Goal: Task Accomplishment & Management: Complete application form

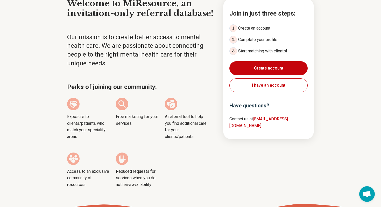
scroll to position [59, 0]
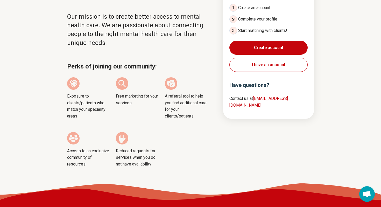
click at [270, 45] on button "Create account" at bounding box center [268, 48] width 78 height 14
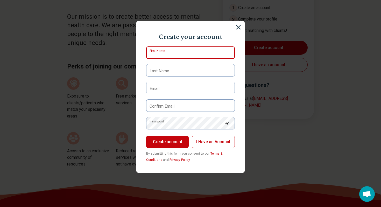
click at [184, 49] on input "First Name" at bounding box center [190, 52] width 89 height 12
type input "*********"
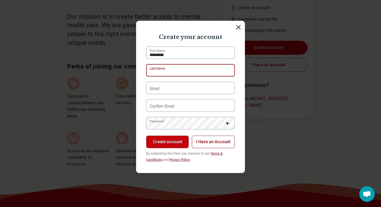
type input "*******"
type input "**********"
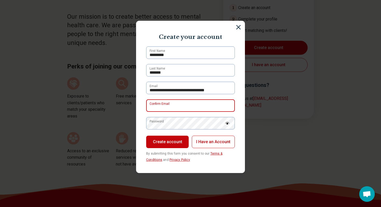
type input "**********"
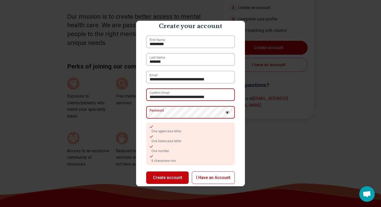
scroll to position [12, 0]
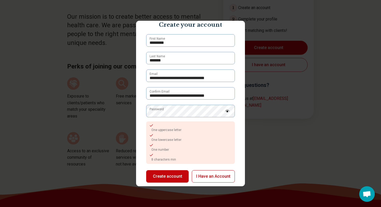
click at [166, 179] on button "Create account" at bounding box center [167, 176] width 43 height 12
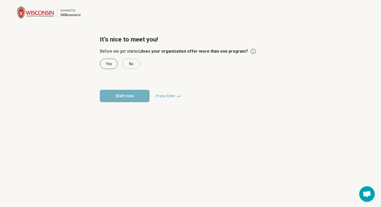
click at [113, 63] on div "Yes" at bounding box center [109, 64] width 18 height 10
click at [122, 99] on button "Start now" at bounding box center [125, 96] width 50 height 12
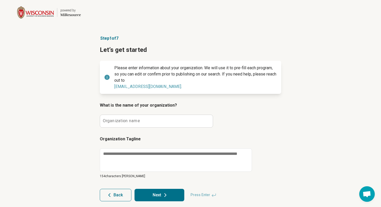
type textarea "*"
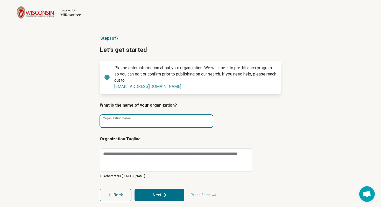
click at [139, 123] on input "Organization name" at bounding box center [156, 121] width 113 height 12
type input "**********"
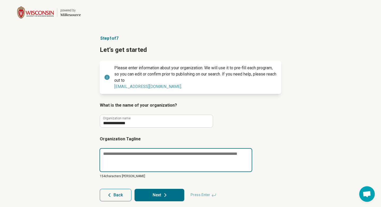
click at [131, 156] on textarea at bounding box center [176, 160] width 153 height 24
type textarea "*"
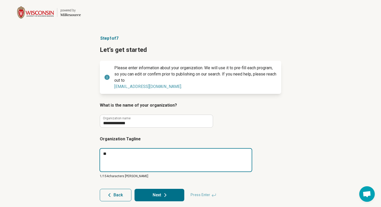
type textarea "*"
type textarea "***"
type textarea "*"
type textarea "****"
type textarea "*"
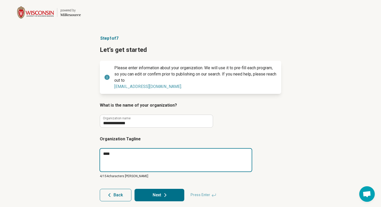
type textarea "*****"
type textarea "*"
type textarea "******"
type textarea "*"
type textarea "*******"
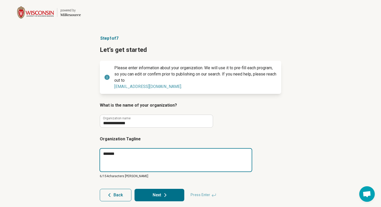
type textarea "*"
type textarea "*******"
type textarea "*"
type textarea "*********"
type textarea "*"
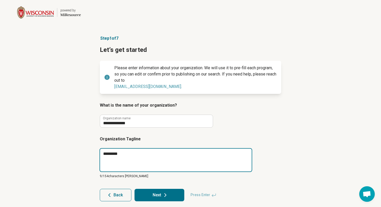
type textarea "**********"
type textarea "*"
type textarea "**********"
type textarea "*"
type textarea "**********"
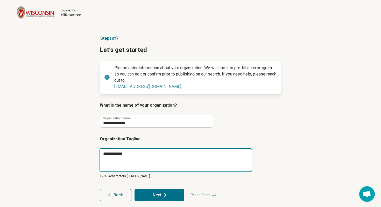
type textarea "*"
type textarea "**********"
type textarea "*"
type textarea "**********"
type textarea "*"
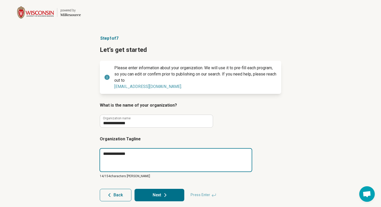
type textarea "**********"
type textarea "*"
type textarea "**********"
type textarea "*"
type textarea "**********"
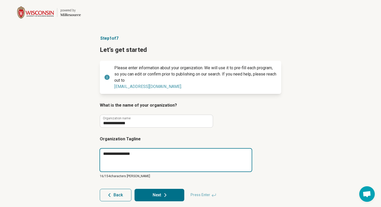
type textarea "*"
type textarea "**********"
type textarea "*"
type textarea "**********"
type textarea "*"
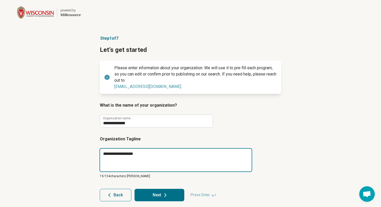
type textarea "**********"
type textarea "*"
type textarea "**********"
type textarea "*"
type textarea "**********"
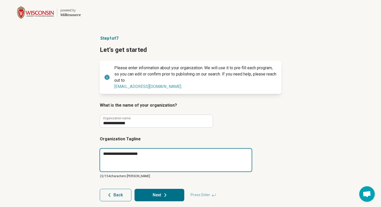
type textarea "*"
type textarea "**********"
type textarea "*"
type textarea "**********"
type textarea "*"
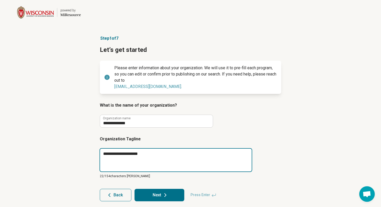
type textarea "**********"
type textarea "*"
type textarea "**********"
type textarea "*"
type textarea "**********"
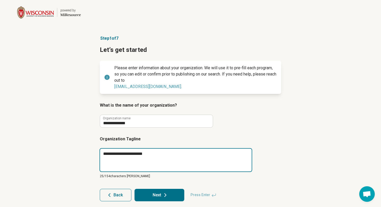
type textarea "*"
type textarea "**********"
type textarea "*"
type textarea "**********"
type textarea "*"
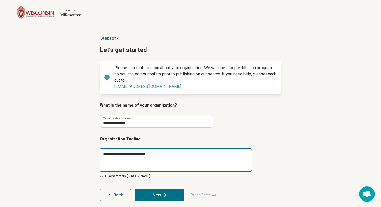
type textarea "**********"
type textarea "*"
type textarea "**********"
type textarea "*"
type textarea "**********"
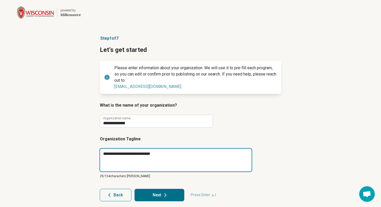
type textarea "*"
type textarea "**********"
type textarea "*"
type textarea "**********"
type textarea "*"
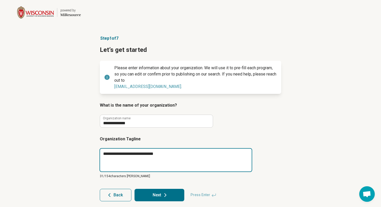
type textarea "**********"
type textarea "*"
type textarea "**********"
type textarea "*"
type textarea "**********"
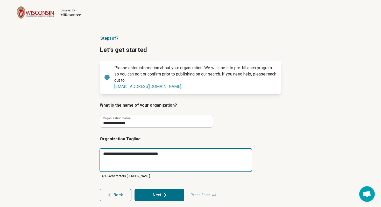
type textarea "*"
type textarea "**********"
type textarea "*"
type textarea "**********"
type textarea "*"
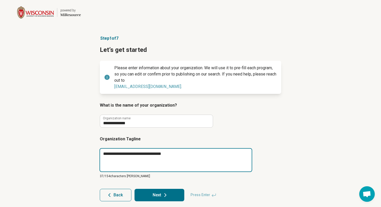
type textarea "**********"
type textarea "*"
type textarea "**********"
type textarea "*"
type textarea "**********"
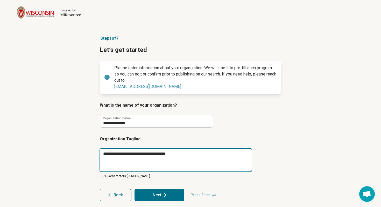
type textarea "*"
type textarea "**********"
type textarea "*"
type textarea "**********"
type textarea "*"
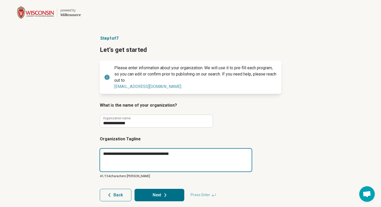
type textarea "**********"
type textarea "*"
type textarea "**********"
type textarea "*"
type textarea "**********"
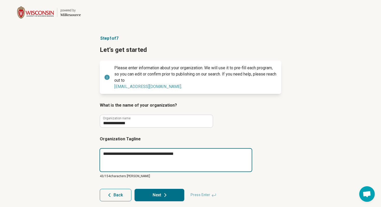
type textarea "*"
type textarea "**********"
type textarea "*"
type textarea "**********"
type textarea "*"
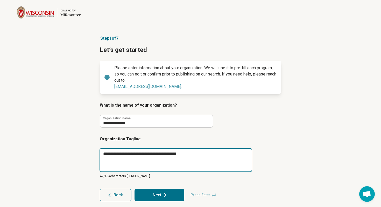
type textarea "**********"
type textarea "*"
type textarea "**********"
type textarea "*"
type textarea "**********"
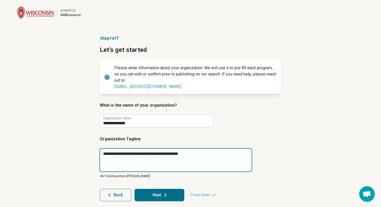
type textarea "*"
type textarea "**********"
type textarea "*"
type textarea "**********"
type textarea "*"
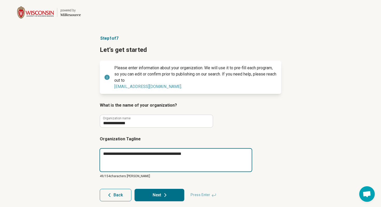
type textarea "**********"
type textarea "*"
type textarea "**********"
type textarea "*"
type textarea "**********"
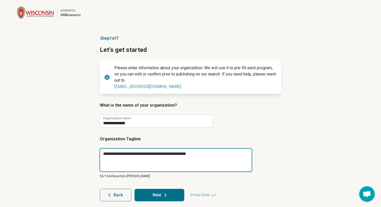
type textarea "*"
type textarea "**********"
type textarea "*"
type textarea "**********"
type textarea "*"
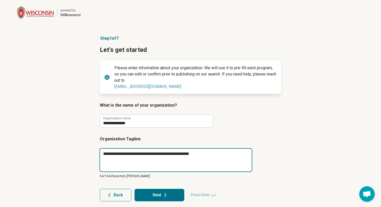
type textarea "**********"
type textarea "*"
type textarea "**********"
type textarea "*"
type textarea "**********"
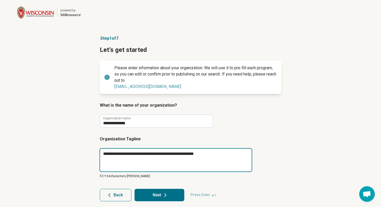
type textarea "*"
type textarea "**********"
type textarea "*"
type textarea "**********"
type textarea "*"
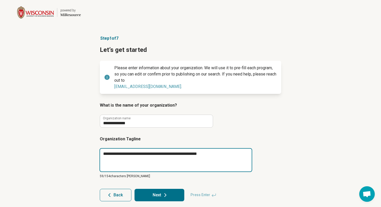
type textarea "**********"
type textarea "*"
type textarea "**********"
type textarea "*"
type textarea "**********"
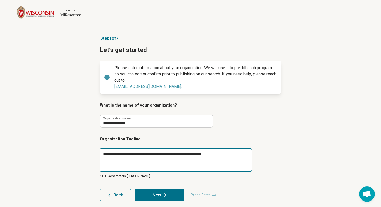
type textarea "*"
type textarea "**********"
type textarea "*"
type textarea "**********"
type textarea "*"
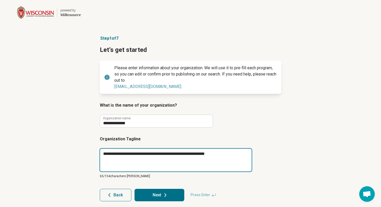
type textarea "**********"
type textarea "*"
type textarea "**********"
type textarea "*"
type textarea "**********"
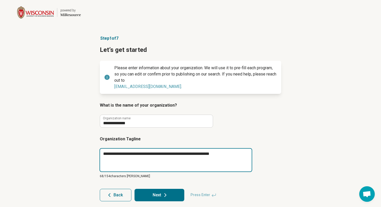
type textarea "*"
type textarea "**********"
type textarea "*"
type textarea "**********"
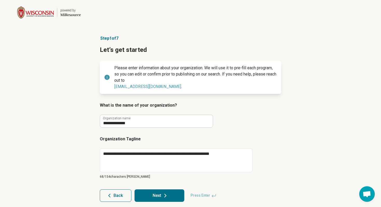
click at [163, 193] on icon at bounding box center [165, 195] width 6 height 6
type textarea "*"
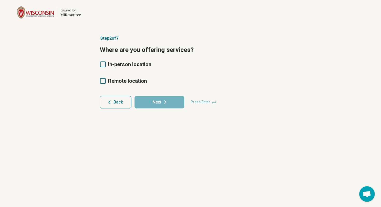
click at [105, 81] on icon at bounding box center [103, 81] width 6 height 6
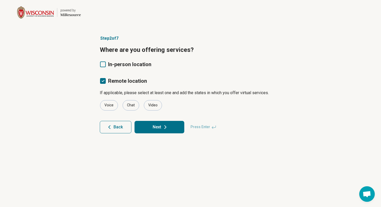
scroll to position [3, 0]
click at [155, 125] on button "Next" at bounding box center [160, 127] width 50 height 12
click at [131, 107] on div "Chat" at bounding box center [131, 105] width 17 height 10
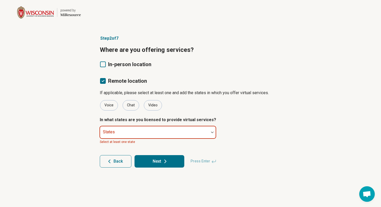
click at [142, 126] on div at bounding box center [154, 131] width 109 height 11
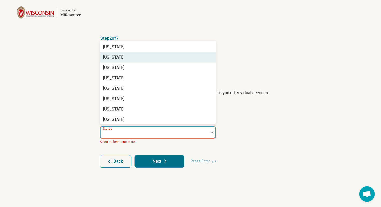
click at [128, 55] on div "[US_STATE]" at bounding box center [158, 57] width 116 height 10
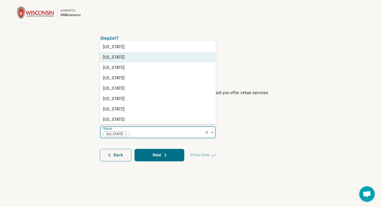
click at [128, 59] on div "[US_STATE]" at bounding box center [158, 57] width 116 height 10
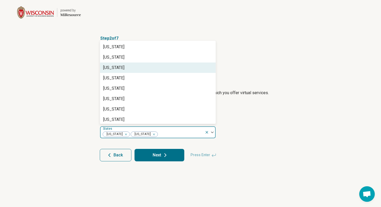
click at [127, 66] on div "[US_STATE]" at bounding box center [158, 67] width 116 height 10
click at [126, 68] on div "[US_STATE]" at bounding box center [158, 67] width 116 height 10
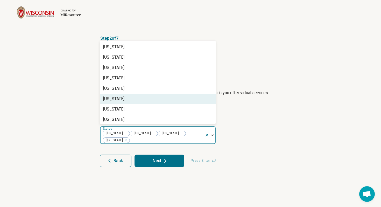
click at [121, 97] on div "[US_STATE]" at bounding box center [158, 99] width 116 height 10
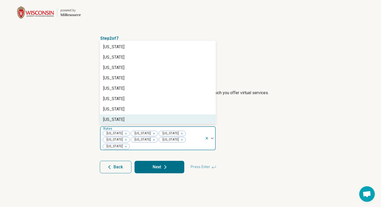
click at [128, 143] on div "Remove [object Object]" at bounding box center [125, 146] width 6 height 6
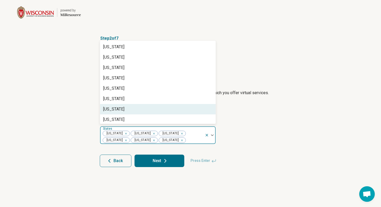
click at [123, 107] on div "[US_STATE]" at bounding box center [158, 109] width 116 height 10
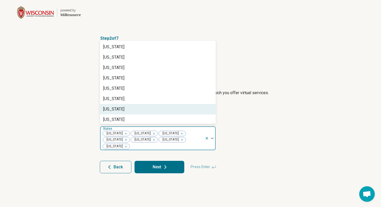
click at [123, 107] on div "[US_STATE]" at bounding box center [158, 109] width 116 height 10
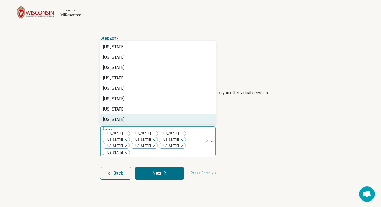
click at [120, 117] on div "[US_STATE]" at bounding box center [158, 119] width 116 height 10
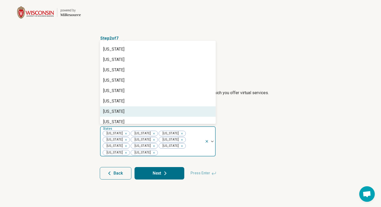
scroll to position [9, 0]
click at [121, 112] on div "[US_STATE]" at bounding box center [113, 111] width 21 height 6
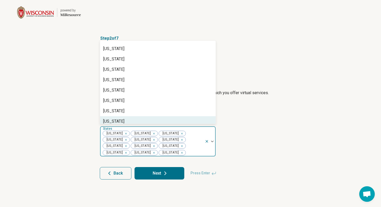
click at [119, 119] on div "[US_STATE]" at bounding box center [113, 121] width 21 height 6
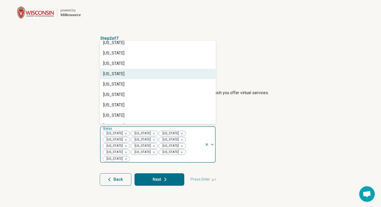
scroll to position [36, 0]
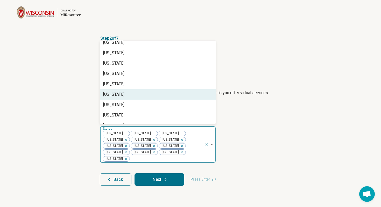
click at [124, 93] on div "[US_STATE]" at bounding box center [113, 94] width 21 height 6
click at [119, 94] on div "[US_STATE]" at bounding box center [113, 94] width 21 height 6
click at [118, 95] on div "[US_STATE]" at bounding box center [113, 94] width 21 height 6
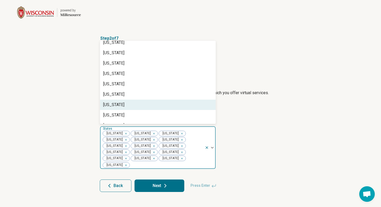
click at [115, 105] on div "[US_STATE]" at bounding box center [113, 105] width 21 height 6
click at [115, 104] on div "[US_STATE]" at bounding box center [113, 105] width 21 height 6
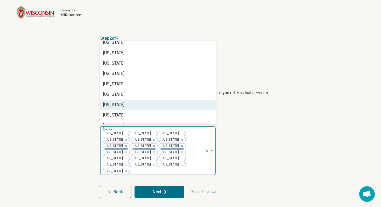
click at [115, 104] on div "[US_STATE]" at bounding box center [113, 105] width 21 height 6
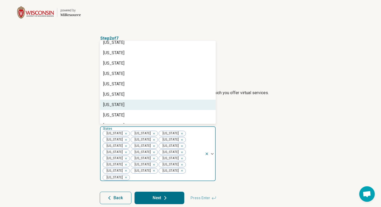
click at [115, 104] on div "[US_STATE]" at bounding box center [113, 105] width 21 height 6
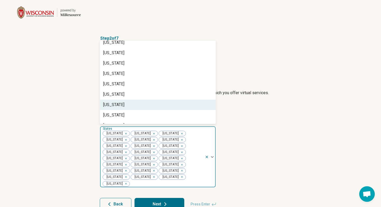
click at [115, 104] on div "[US_STATE]" at bounding box center [113, 105] width 21 height 6
click at [115, 104] on div "[US_STATE]" at bounding box center [158, 105] width 116 height 10
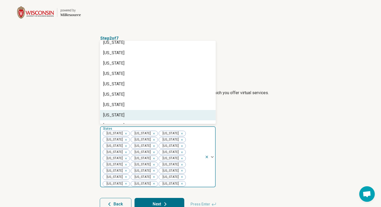
click at [113, 115] on div "[US_STATE]" at bounding box center [113, 115] width 21 height 6
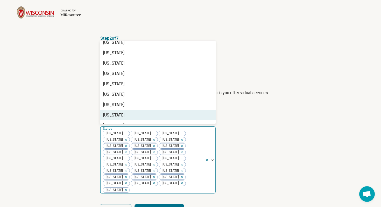
click at [113, 115] on div "[US_STATE]" at bounding box center [113, 115] width 21 height 6
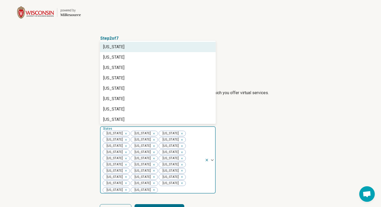
scroll to position [74, 0]
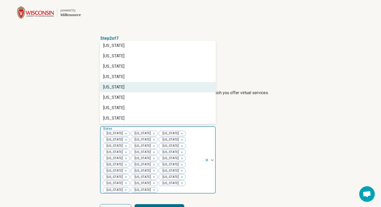
click at [124, 88] on div "[US_STATE]" at bounding box center [113, 87] width 21 height 6
click at [123, 86] on div "[US_STATE]" at bounding box center [113, 87] width 21 height 6
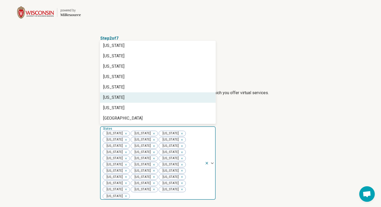
click at [116, 99] on div "[US_STATE]" at bounding box center [113, 97] width 21 height 6
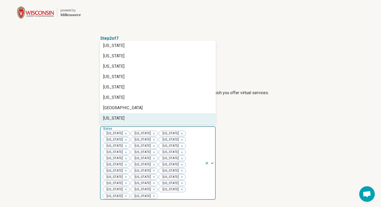
click at [112, 116] on div "[US_STATE]" at bounding box center [158, 118] width 116 height 10
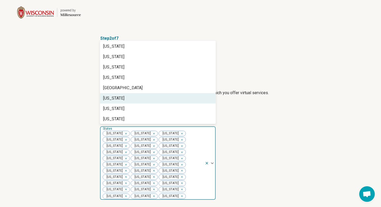
scroll to position [94, 0]
click at [115, 100] on div "[US_STATE]" at bounding box center [113, 98] width 21 height 6
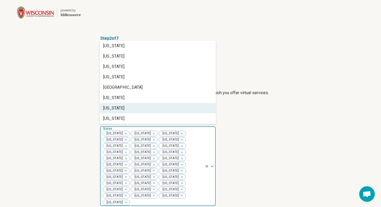
click at [115, 107] on div "[US_STATE]" at bounding box center [113, 108] width 21 height 6
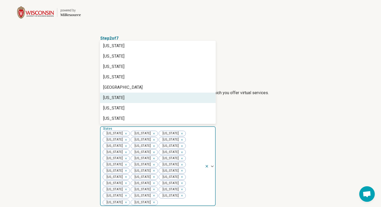
click at [112, 97] on div "[US_STATE]" at bounding box center [113, 98] width 21 height 6
click at [112, 99] on div "[US_STATE]" at bounding box center [113, 98] width 21 height 6
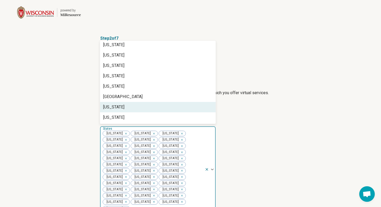
click at [113, 105] on div "[US_STATE]" at bounding box center [113, 107] width 21 height 6
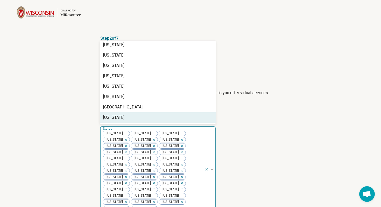
click at [110, 117] on div "[US_STATE]" at bounding box center [113, 117] width 21 height 6
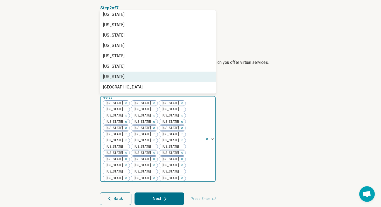
scroll to position [34, 0]
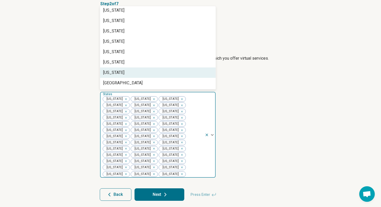
click at [158, 194] on button "Next" at bounding box center [160, 194] width 50 height 12
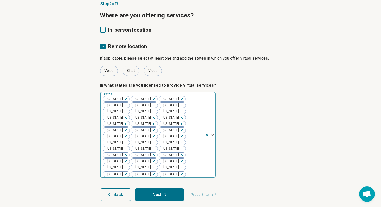
scroll to position [0, 0]
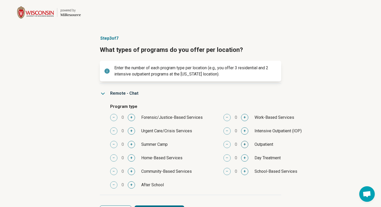
click at [243, 144] on button "+" at bounding box center [244, 144] width 7 height 7
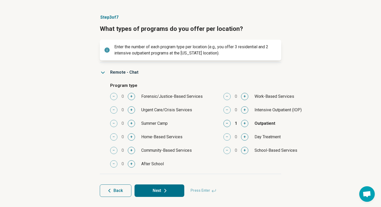
scroll to position [21, 0]
click at [159, 190] on button "Next" at bounding box center [160, 190] width 50 height 12
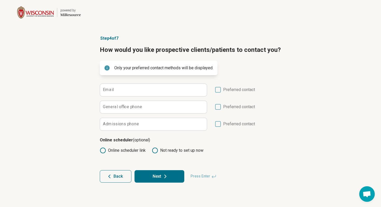
scroll to position [0, 0]
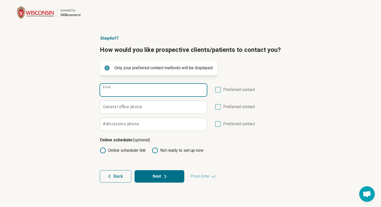
click at [144, 92] on input "Email" at bounding box center [153, 90] width 107 height 12
type input "**********"
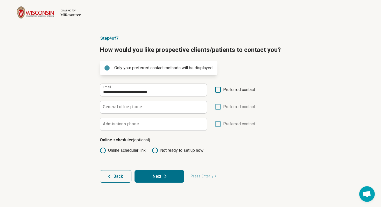
click at [114, 106] on label "General office phone" at bounding box center [122, 107] width 39 height 4
click at [114, 106] on input "General office phone" at bounding box center [153, 107] width 107 height 12
click at [108, 124] on label "Admissions phone" at bounding box center [121, 124] width 36 height 4
click at [108, 124] on input "Admissions phone" at bounding box center [153, 124] width 107 height 12
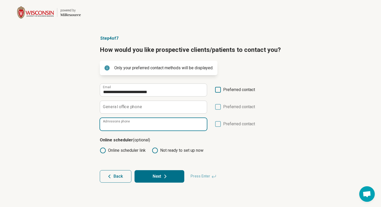
paste input "**********"
click at [103, 126] on input "**********" at bounding box center [153, 124] width 107 height 12
type input "**********"
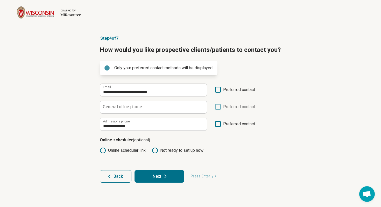
click at [220, 88] on icon at bounding box center [218, 90] width 6 height 6
click at [218, 123] on icon at bounding box center [218, 124] width 6 height 6
click at [103, 149] on icon at bounding box center [103, 150] width 6 height 6
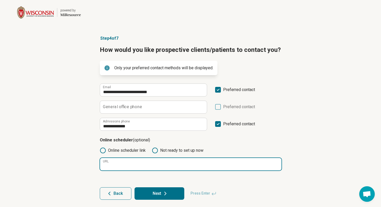
click at [133, 163] on input "URL" at bounding box center [190, 164] width 181 height 12
paste input "**********"
type input "**********"
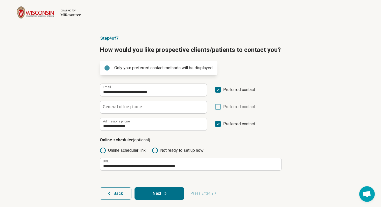
click at [153, 193] on button "Next" at bounding box center [160, 193] width 50 height 12
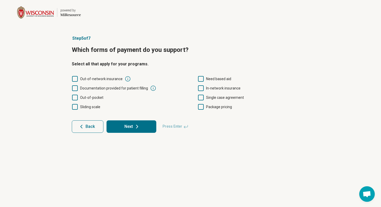
click at [77, 96] on icon at bounding box center [75, 98] width 6 height 6
click at [75, 79] on icon at bounding box center [75, 79] width 6 height 6
click at [201, 87] on icon at bounding box center [201, 88] width 6 height 6
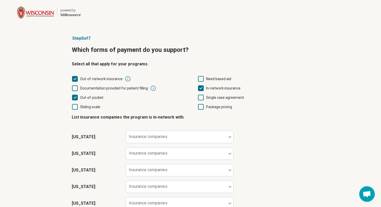
click at [201, 97] on icon at bounding box center [201, 98] width 6 height 6
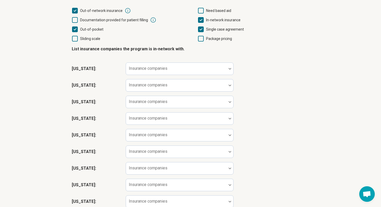
scroll to position [70, 0]
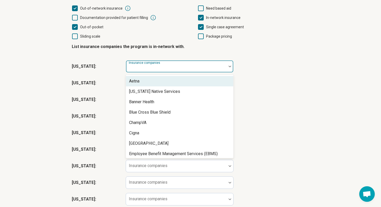
click at [222, 68] on div at bounding box center [176, 68] width 96 height 7
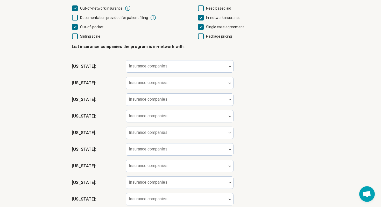
click at [256, 62] on div "[US_STATE] : Insurance companies" at bounding box center [191, 66] width 238 height 17
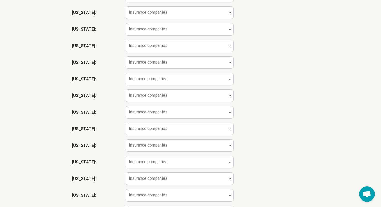
scroll to position [602, 0]
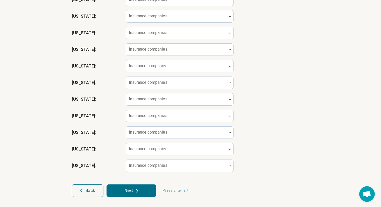
click at [124, 191] on button "Next" at bounding box center [132, 190] width 50 height 12
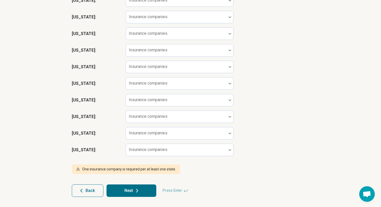
click at [281, 119] on div "[US_STATE] : Insurance companies" at bounding box center [191, 116] width 238 height 17
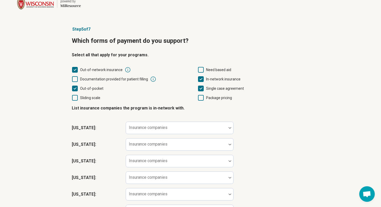
scroll to position [0, 0]
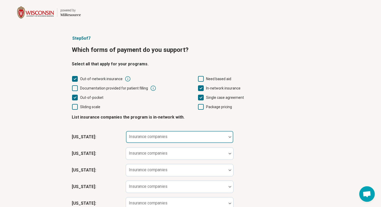
click at [229, 138] on div at bounding box center [230, 137] width 7 height 12
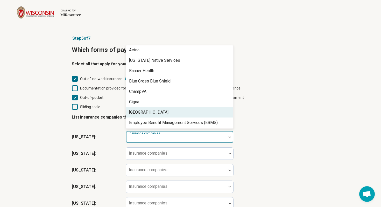
scroll to position [3, 0]
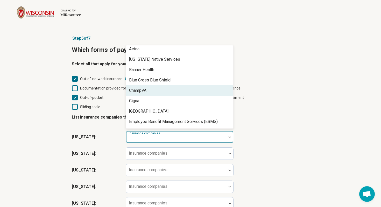
click at [193, 87] on div "ChampVA" at bounding box center [179, 90] width 107 height 10
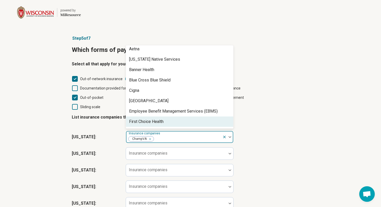
click at [150, 139] on div "Remove [object Object]" at bounding box center [149, 139] width 6 height 6
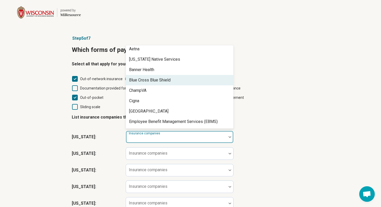
click at [176, 78] on div "Blue Cross Blue Shield" at bounding box center [179, 80] width 107 height 10
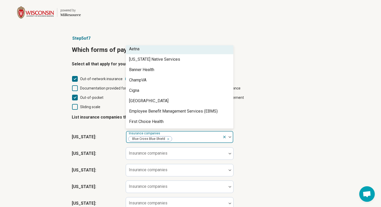
click at [176, 51] on div "Aetna" at bounding box center [179, 49] width 107 height 10
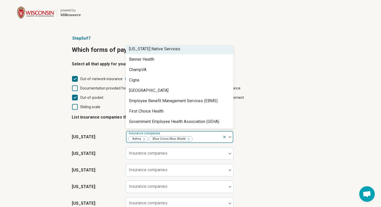
scroll to position [0, 0]
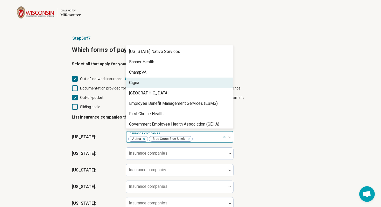
click at [175, 84] on div "Cigna" at bounding box center [179, 82] width 107 height 10
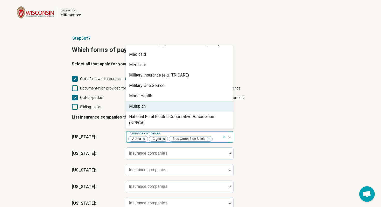
scroll to position [76, 0]
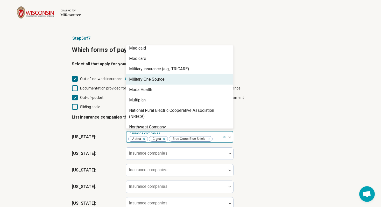
click at [255, 86] on div "In-network insurance" at bounding box center [254, 88] width 112 height 6
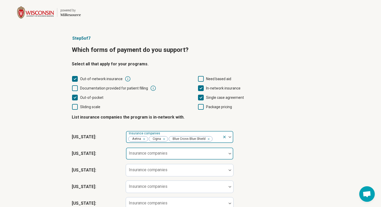
click at [230, 154] on img at bounding box center [230, 154] width 3 height 2
click at [253, 142] on div "[US_STATE] : Insurance companies Aetna Cigna Blue Cross Blue Shield" at bounding box center [191, 137] width 238 height 17
click at [155, 153] on div "Insurance companies" at bounding box center [180, 153] width 108 height 12
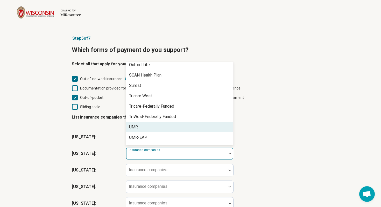
scroll to position [444, 0]
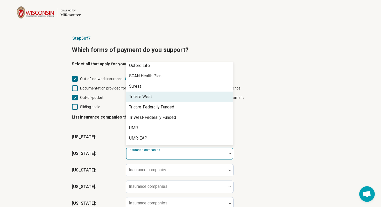
click at [155, 97] on div "Tricare West" at bounding box center [179, 96] width 107 height 10
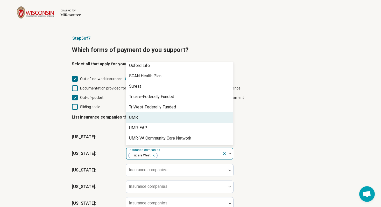
click at [159, 116] on div "UMR" at bounding box center [179, 117] width 107 height 10
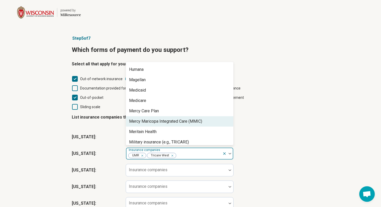
scroll to position [304, 0]
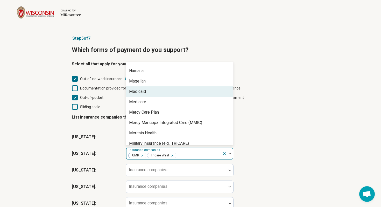
click at [150, 94] on div "Medicaid" at bounding box center [179, 91] width 107 height 10
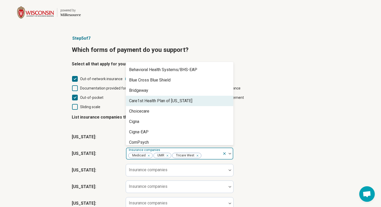
scroll to position [121, 0]
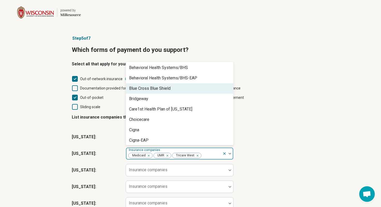
click at [163, 88] on div "Blue Cross Blue Shield" at bounding box center [149, 88] width 41 height 6
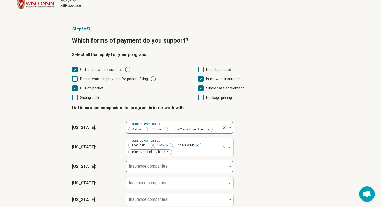
scroll to position [11, 0]
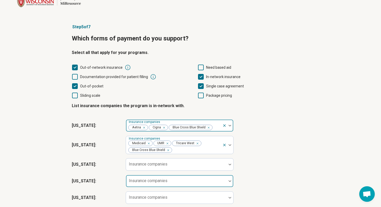
click at [155, 181] on div "Insurance companies" at bounding box center [180, 181] width 108 height 12
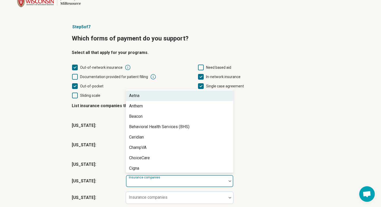
click at [159, 177] on div at bounding box center [176, 180] width 101 height 11
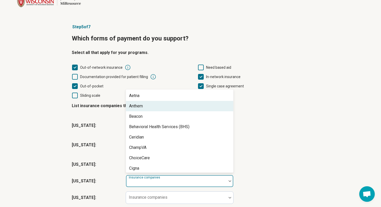
click at [158, 108] on div "Anthem" at bounding box center [179, 106] width 107 height 10
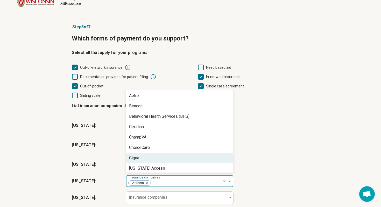
click at [153, 156] on div "Cigna" at bounding box center [179, 158] width 107 height 10
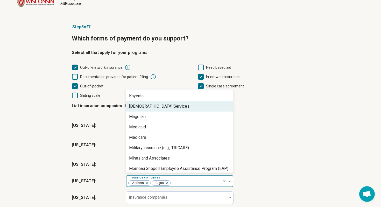
scroll to position [156, 0]
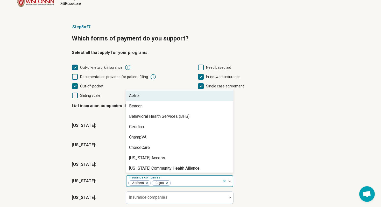
click at [231, 182] on div at bounding box center [227, 181] width 11 height 12
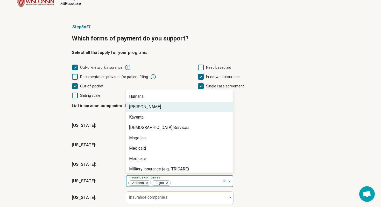
scroll to position [138, 0]
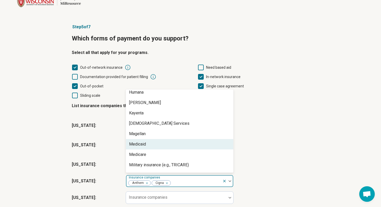
click at [197, 143] on div "Medicaid" at bounding box center [179, 144] width 107 height 10
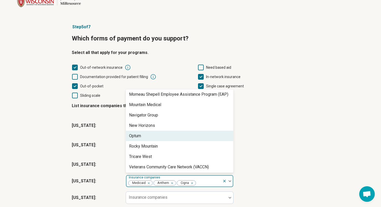
click at [197, 134] on div "Optum" at bounding box center [179, 136] width 107 height 10
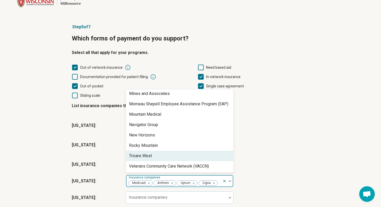
click at [187, 153] on div "Tricare West" at bounding box center [179, 156] width 107 height 10
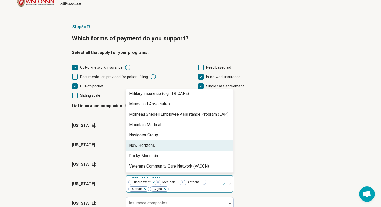
click at [260, 164] on div "[US_STATE] : Insurance companies" at bounding box center [191, 164] width 238 height 17
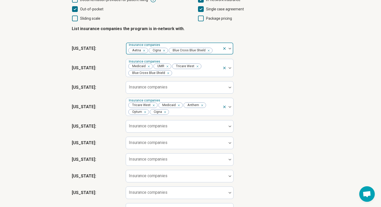
scroll to position [90, 0]
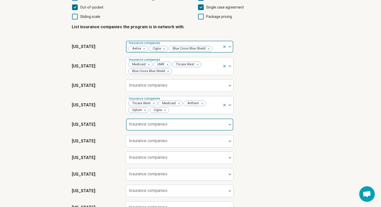
click at [229, 128] on div at bounding box center [230, 124] width 7 height 12
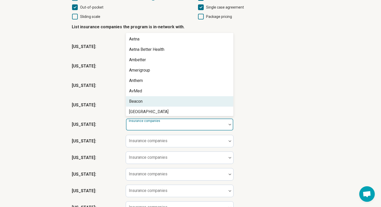
scroll to position [2, 0]
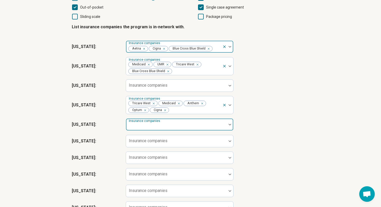
click at [228, 125] on div at bounding box center [230, 125] width 7 height 2
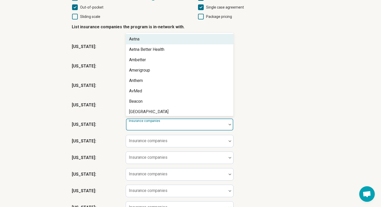
click at [202, 43] on div "Aetna" at bounding box center [179, 39] width 107 height 10
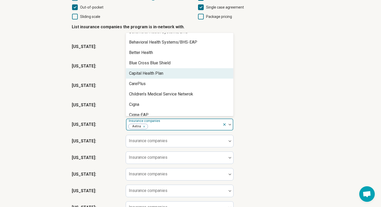
scroll to position [81, 0]
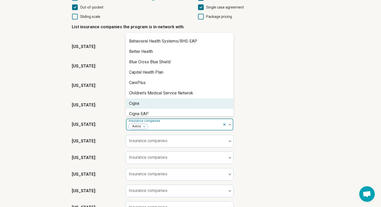
click at [189, 102] on div "Cigna" at bounding box center [179, 103] width 107 height 10
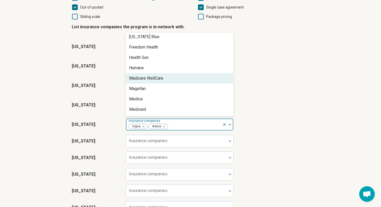
scroll to position [234, 0]
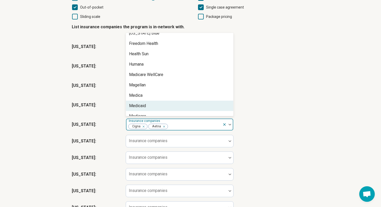
click at [189, 102] on div "Medicaid" at bounding box center [179, 106] width 107 height 10
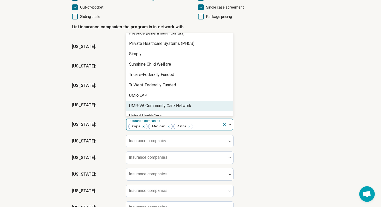
scroll to position [458, 0]
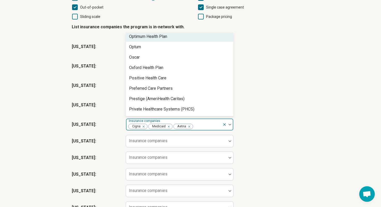
click at [177, 39] on div "Optimum Health Plan" at bounding box center [179, 36] width 107 height 10
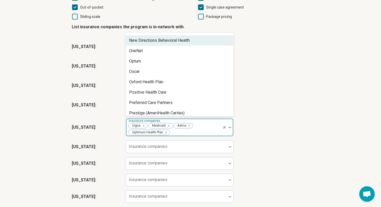
scroll to position [345, 0]
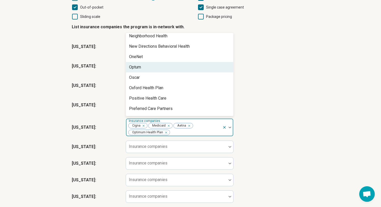
click at [169, 65] on div "Optum" at bounding box center [179, 67] width 107 height 10
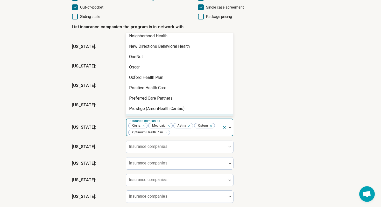
click at [167, 132] on div "Remove [object Object]" at bounding box center [165, 132] width 6 height 6
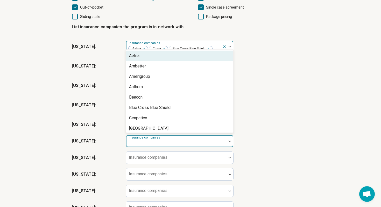
click at [170, 143] on div at bounding box center [176, 142] width 96 height 7
click at [211, 141] on div at bounding box center [176, 142] width 96 height 7
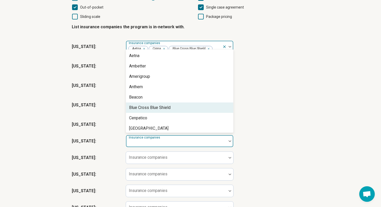
click at [194, 106] on div "Blue Cross Blue Shield" at bounding box center [179, 107] width 107 height 10
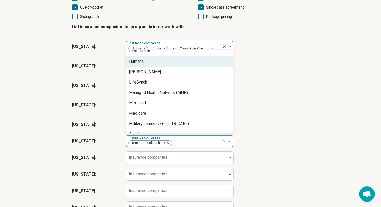
scroll to position [95, 0]
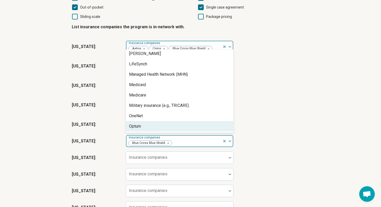
click at [194, 123] on div "Optum" at bounding box center [179, 126] width 107 height 10
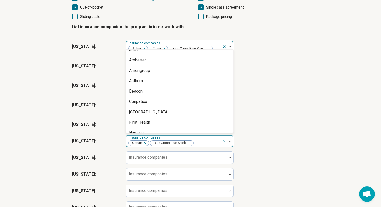
scroll to position [0, 0]
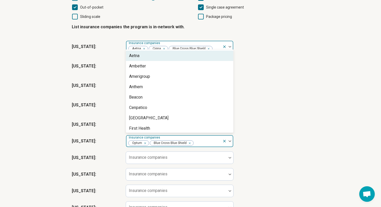
click at [229, 142] on div at bounding box center [227, 141] width 11 height 12
click at [181, 59] on div "Aetna" at bounding box center [179, 56] width 107 height 10
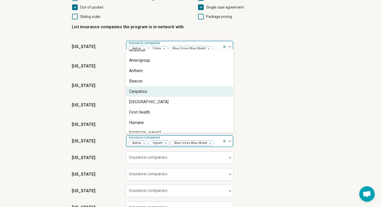
scroll to position [7, 0]
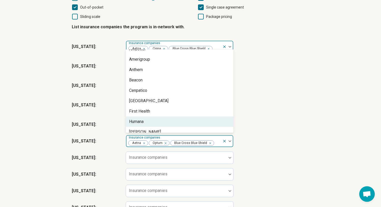
click at [169, 118] on div "Humana" at bounding box center [179, 121] width 107 height 10
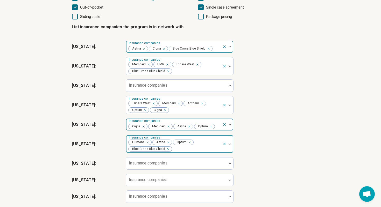
click at [230, 144] on img at bounding box center [230, 144] width 3 height 2
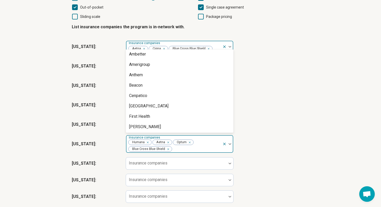
scroll to position [0, 0]
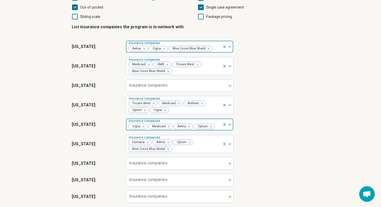
click at [278, 78] on div "[US_STATE] : Insurance companies" at bounding box center [191, 85] width 238 height 17
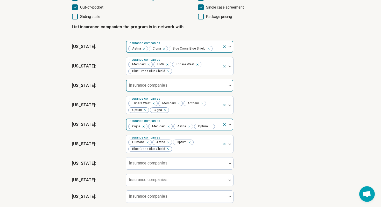
click at [226, 87] on div at bounding box center [176, 85] width 101 height 11
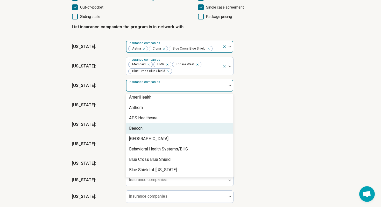
scroll to position [14, 0]
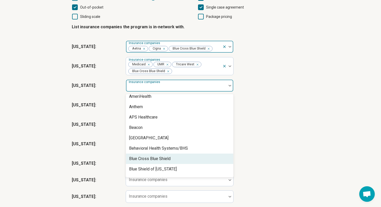
click at [192, 156] on div "Blue Cross Blue Shield" at bounding box center [179, 158] width 107 height 10
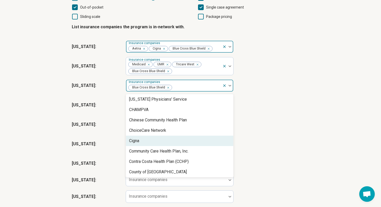
click at [203, 139] on div "Cigna" at bounding box center [179, 141] width 107 height 10
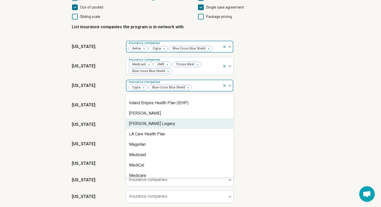
scroll to position [254, 0]
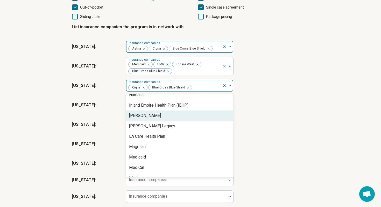
click at [202, 119] on div "[PERSON_NAME]" at bounding box center [179, 115] width 107 height 10
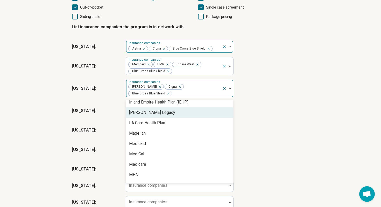
scroll to position [265, 0]
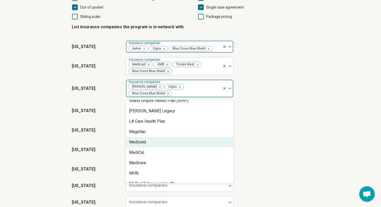
click at [194, 137] on div "Medicaid" at bounding box center [179, 142] width 107 height 10
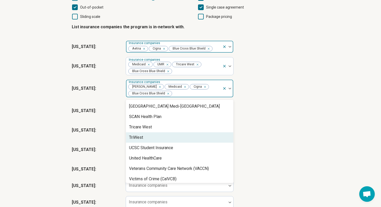
click at [193, 133] on div "TriWest" at bounding box center [179, 137] width 107 height 10
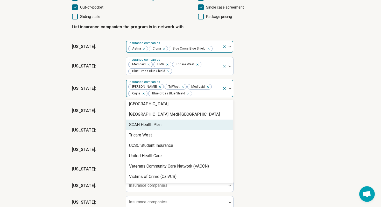
click at [256, 127] on div "[US_STATE] : Insurance companies Cigna Medicaid Aetna Optum" at bounding box center [191, 130] width 238 height 17
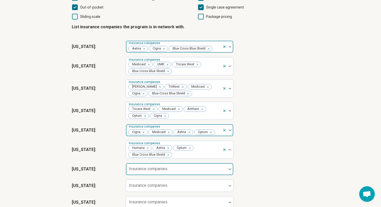
click at [215, 167] on div at bounding box center [176, 168] width 101 height 11
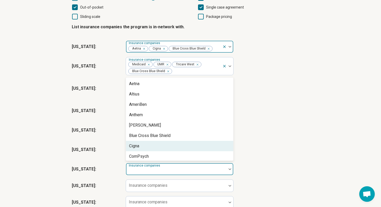
click at [211, 150] on div "Cigna" at bounding box center [179, 146] width 107 height 10
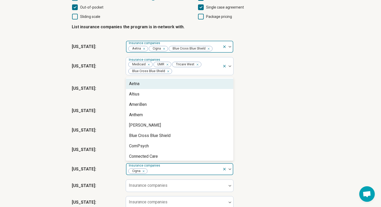
click at [203, 84] on div "Aetna" at bounding box center [179, 84] width 107 height 10
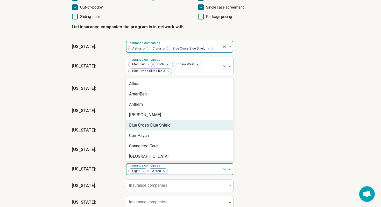
click at [198, 122] on div "Blue Cross Blue Shield" at bounding box center [179, 125] width 107 height 10
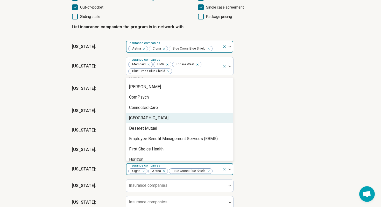
scroll to position [34, 0]
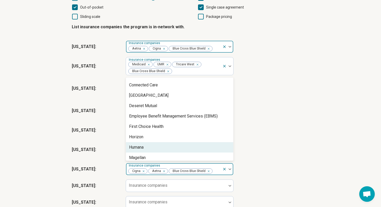
click at [186, 148] on div "Humana" at bounding box center [179, 147] width 107 height 10
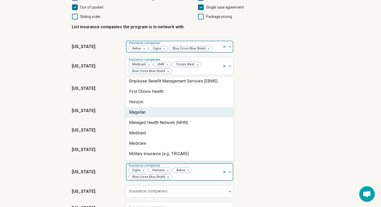
scroll to position [87, 0]
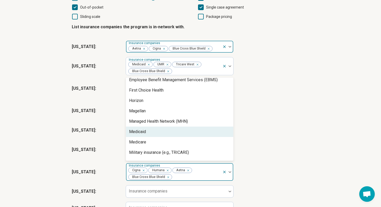
click at [188, 133] on div "Medicaid" at bounding box center [179, 131] width 107 height 10
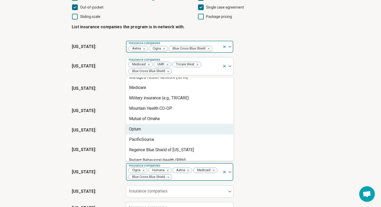
click at [188, 129] on div "Optum" at bounding box center [179, 129] width 107 height 10
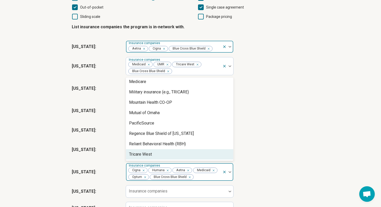
click at [177, 151] on div "Tricare West" at bounding box center [179, 154] width 107 height 10
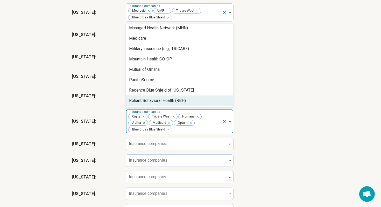
scroll to position [145, 0]
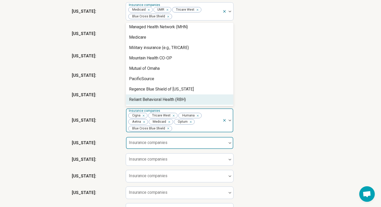
click at [183, 145] on div at bounding box center [176, 144] width 96 height 7
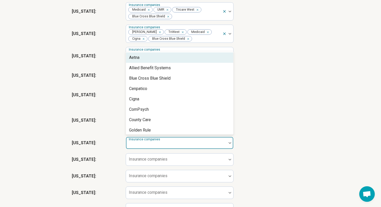
click at [229, 144] on img at bounding box center [230, 143] width 3 height 2
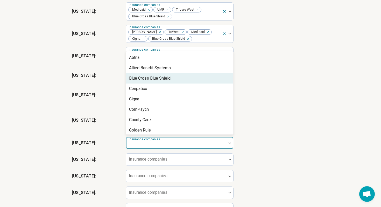
click at [199, 83] on div "Blue Cross Blue Shield" at bounding box center [179, 78] width 107 height 10
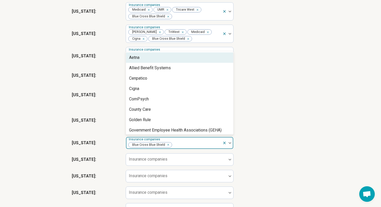
click at [195, 59] on div "Aetna" at bounding box center [179, 57] width 107 height 10
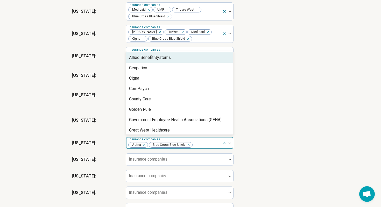
click at [229, 145] on div at bounding box center [227, 143] width 11 height 12
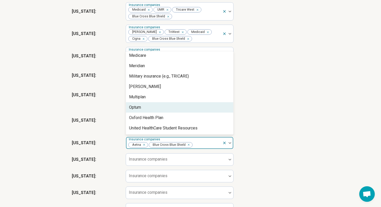
click at [194, 111] on div "Optum" at bounding box center [179, 107] width 107 height 10
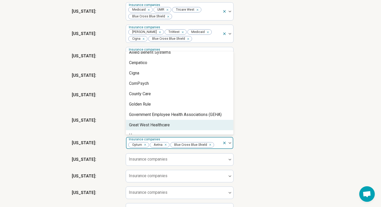
scroll to position [0, 0]
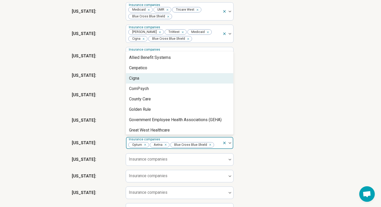
click at [192, 82] on div "Cigna" at bounding box center [179, 78] width 107 height 10
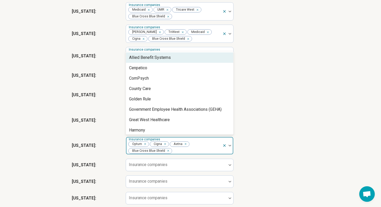
click at [229, 146] on img at bounding box center [230, 146] width 3 height 2
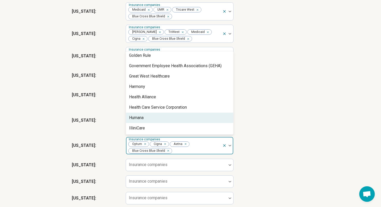
click at [200, 118] on div "Humana" at bounding box center [179, 117] width 107 height 10
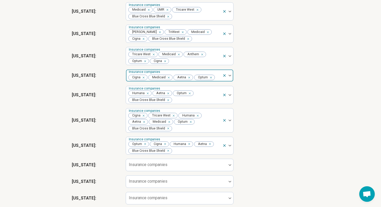
click at [261, 112] on div "[US_STATE] : Insurance companies Cigna Tricare West Humana Aetna Medicaid Optum…" at bounding box center [191, 120] width 238 height 29
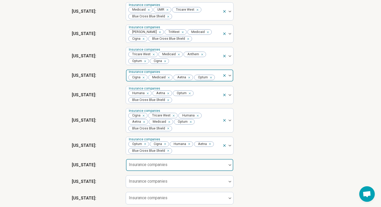
click at [229, 166] on img at bounding box center [230, 165] width 3 height 2
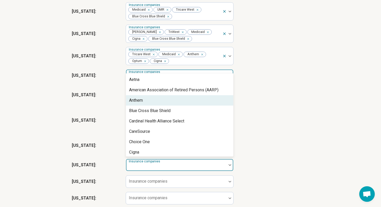
click at [194, 99] on div "Anthem" at bounding box center [179, 100] width 107 height 10
click at [192, 102] on div "Blue Cross Blue Shield" at bounding box center [179, 100] width 107 height 10
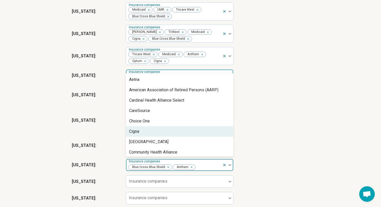
click at [185, 129] on div "Cigna" at bounding box center [179, 131] width 107 height 10
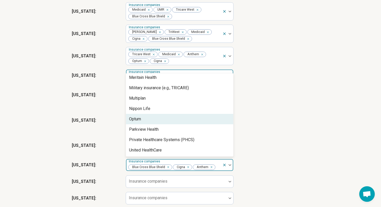
click at [186, 122] on div "Optum" at bounding box center [179, 119] width 107 height 10
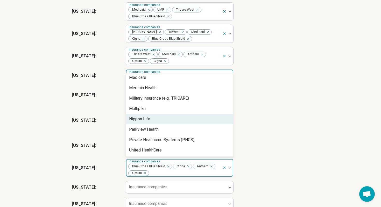
scroll to position [168, 0]
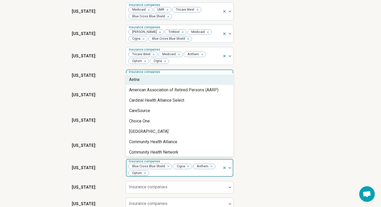
click at [230, 168] on div at bounding box center [227, 168] width 11 height 18
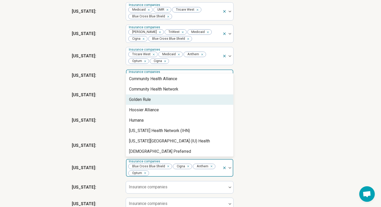
scroll to position [67, 0]
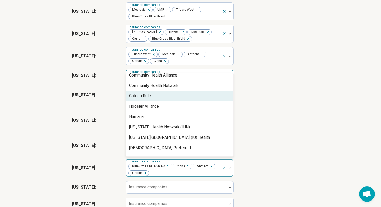
click at [271, 95] on div "[US_STATE] : Insurance companies Humana Aetna Optum Blue Cross Blue Shield" at bounding box center [191, 95] width 238 height 22
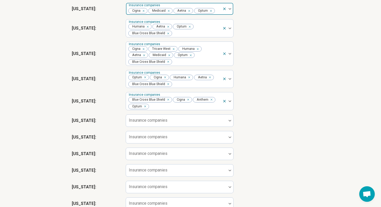
scroll to position [213, 0]
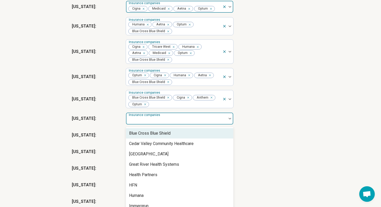
click at [229, 120] on div at bounding box center [230, 118] width 7 height 12
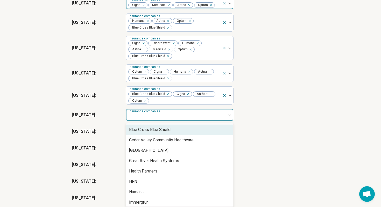
scroll to position [221, 0]
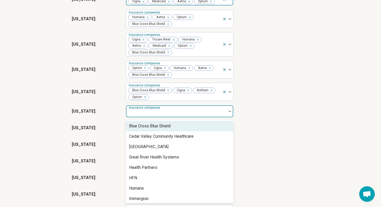
click at [209, 130] on div "Blue Cross Blue Shield" at bounding box center [179, 126] width 107 height 10
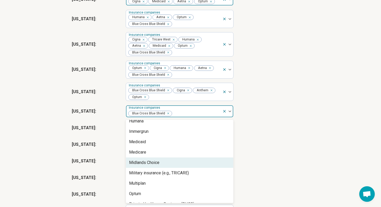
scroll to position [64, 0]
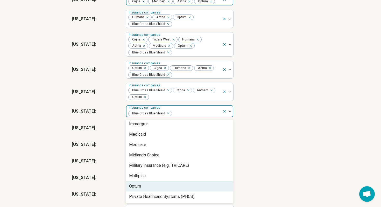
click at [194, 187] on div "Optum" at bounding box center [179, 186] width 107 height 10
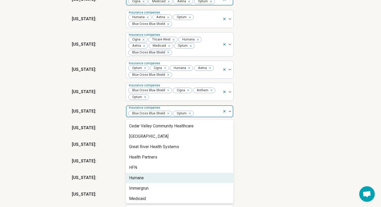
scroll to position [5, 0]
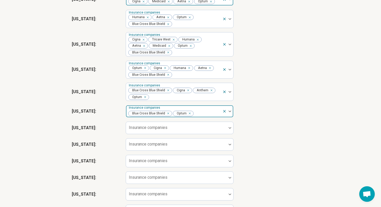
click at [228, 114] on div at bounding box center [227, 111] width 11 height 12
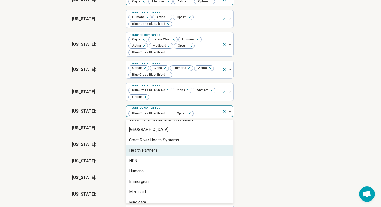
scroll to position [8, 0]
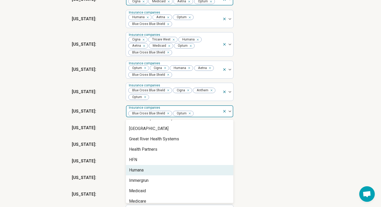
click at [192, 170] on div "Humana" at bounding box center [179, 170] width 107 height 10
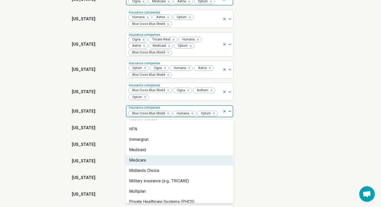
scroll to position [44, 0]
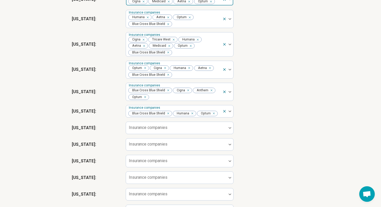
click at [269, 149] on div "[US_STATE] : Insurance companies" at bounding box center [191, 144] width 238 height 17
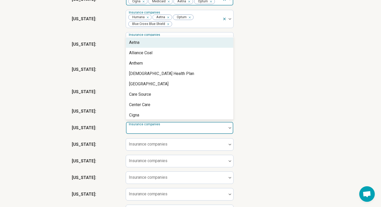
click at [227, 129] on div at bounding box center [230, 128] width 7 height 2
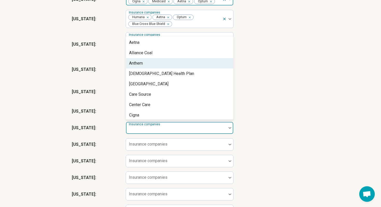
click at [185, 65] on div "Anthem" at bounding box center [179, 63] width 107 height 10
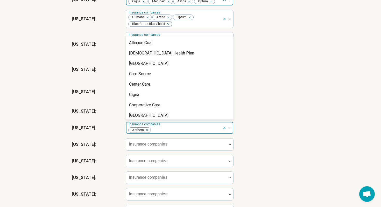
scroll to position [7, 0]
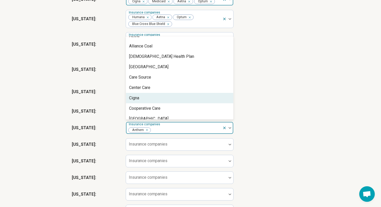
click at [179, 98] on div "Cigna" at bounding box center [179, 98] width 107 height 10
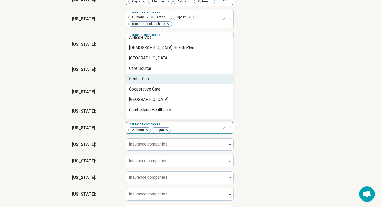
scroll to position [0, 0]
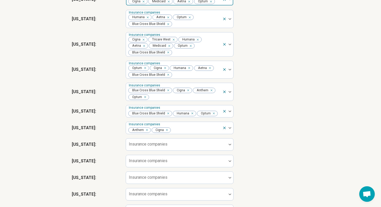
click at [277, 77] on div "[US_STATE] : Insurance companies Optum Cigna Humana Aetna Blue Cross Blue Shield" at bounding box center [191, 70] width 238 height 22
click at [230, 145] on div at bounding box center [230, 144] width 7 height 12
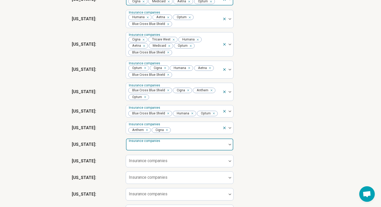
click at [224, 144] on div at bounding box center [176, 144] width 101 height 11
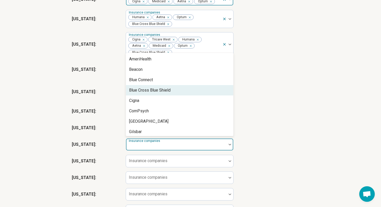
click at [163, 93] on div "Blue Cross Blue Shield" at bounding box center [149, 90] width 41 height 6
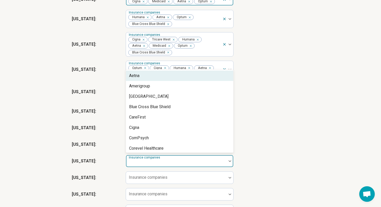
click at [227, 160] on div at bounding box center [230, 161] width 7 height 12
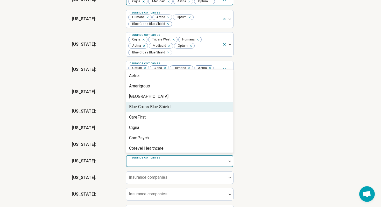
click at [181, 108] on div "Blue Cross Blue Shield" at bounding box center [179, 107] width 107 height 10
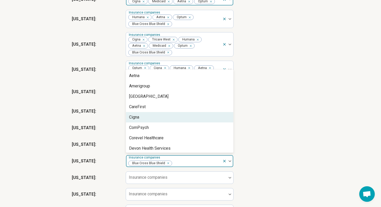
click at [180, 116] on div "Cigna" at bounding box center [179, 117] width 107 height 10
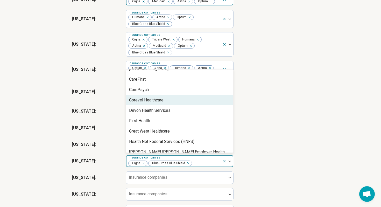
scroll to position [28, 0]
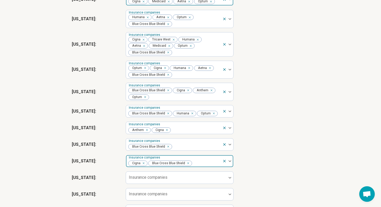
click at [229, 164] on div at bounding box center [227, 161] width 11 height 12
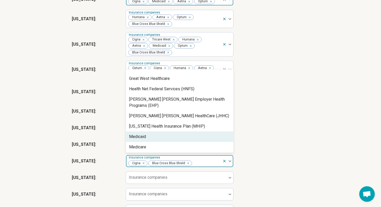
scroll to position [81, 0]
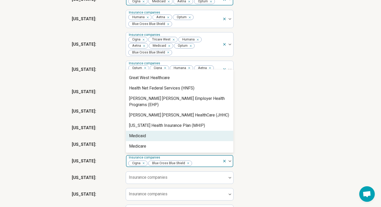
click at [199, 134] on div "Medicaid" at bounding box center [179, 136] width 107 height 10
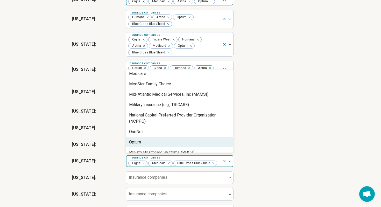
click at [199, 137] on div "Optum" at bounding box center [179, 142] width 107 height 10
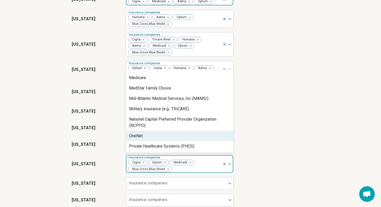
scroll to position [133, 0]
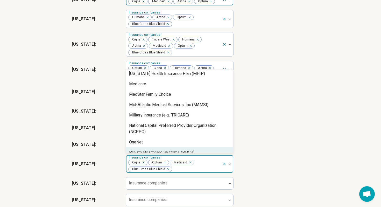
click at [297, 115] on div "[US_STATE] : Insurance companies Blue Cross Blue Shield Humana Optum" at bounding box center [191, 111] width 238 height 17
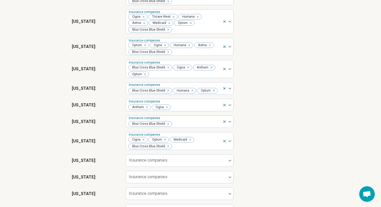
scroll to position [247, 0]
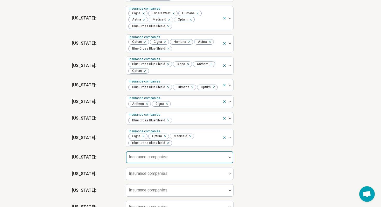
click at [225, 158] on div at bounding box center [176, 156] width 101 height 11
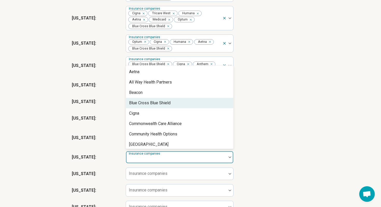
click at [182, 103] on div "Blue Cross Blue Shield" at bounding box center [179, 103] width 107 height 10
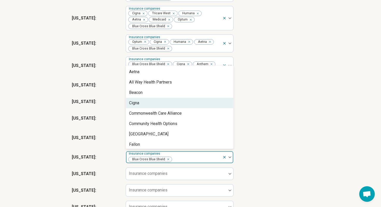
click at [179, 106] on div "Cigna" at bounding box center [179, 103] width 107 height 10
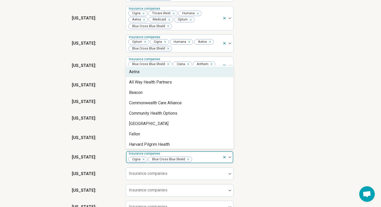
click at [178, 71] on div "Aetna" at bounding box center [179, 72] width 107 height 10
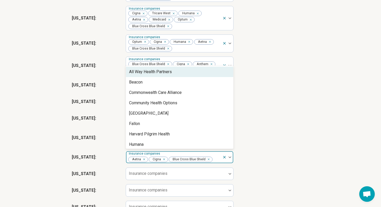
click at [228, 158] on div at bounding box center [227, 157] width 11 height 12
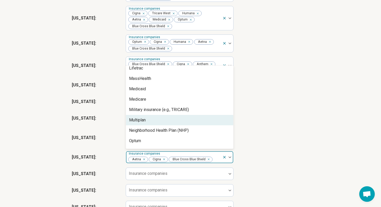
scroll to position [95, 0]
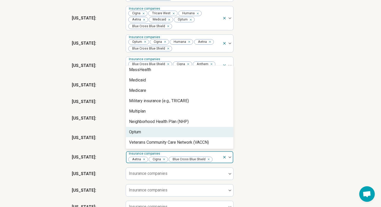
click at [197, 135] on div "Optum" at bounding box center [179, 132] width 107 height 10
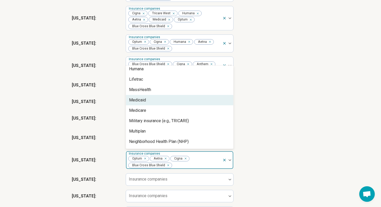
scroll to position [85, 0]
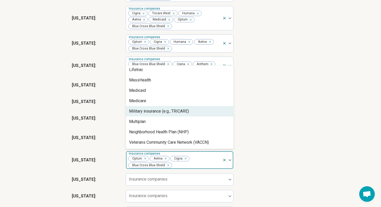
click at [260, 110] on div "[US_STATE] : Insurance companies Anthem Cigna" at bounding box center [191, 101] width 238 height 17
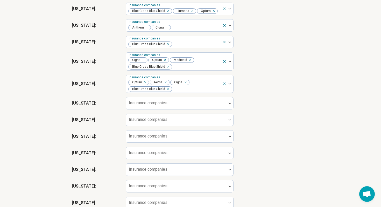
scroll to position [325, 0]
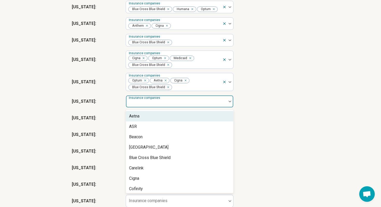
click at [229, 104] on div at bounding box center [230, 101] width 7 height 12
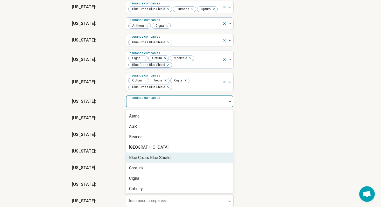
click at [214, 157] on div "Blue Cross Blue Shield" at bounding box center [179, 157] width 107 height 10
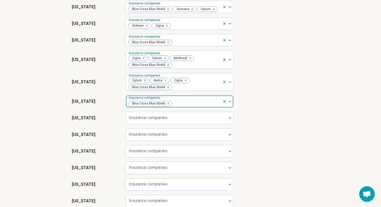
click at [230, 104] on div at bounding box center [227, 101] width 11 height 12
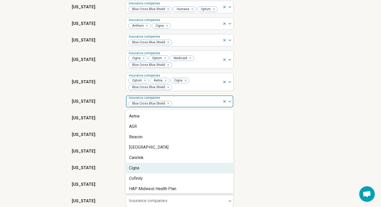
click at [188, 165] on div "Cigna" at bounding box center [179, 168] width 107 height 10
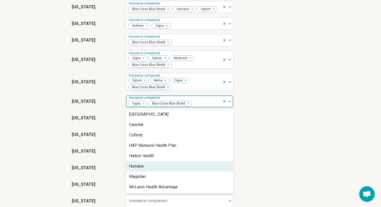
click at [188, 165] on div "Humana" at bounding box center [179, 166] width 107 height 10
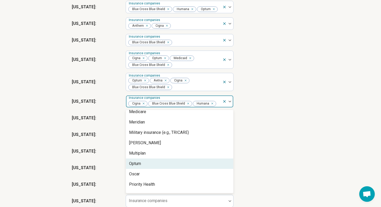
click at [188, 165] on div "Optum" at bounding box center [179, 163] width 107 height 10
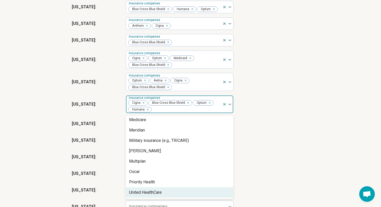
click at [187, 193] on div "United HealthCare" at bounding box center [179, 192] width 107 height 10
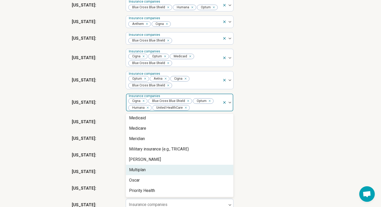
scroll to position [327, 0]
click at [258, 157] on div "[US_STATE] : Insurance companies" at bounding box center [191, 154] width 238 height 17
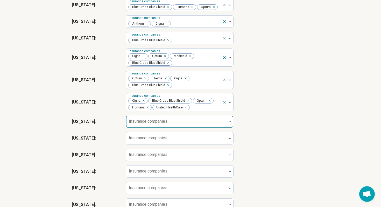
click at [229, 122] on div at bounding box center [230, 122] width 7 height 12
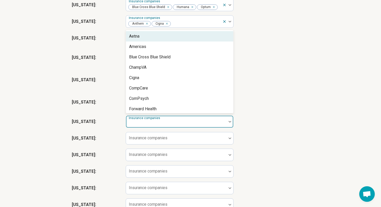
click at [165, 38] on div "Aetna" at bounding box center [179, 36] width 107 height 10
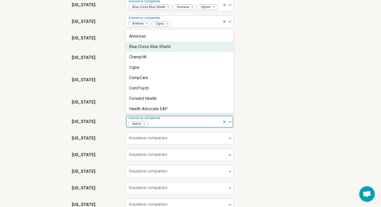
click at [164, 48] on div "Blue Cross Blue Shield" at bounding box center [149, 47] width 41 height 6
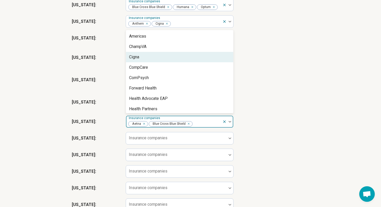
click at [161, 60] on div "Cigna" at bounding box center [179, 57] width 107 height 10
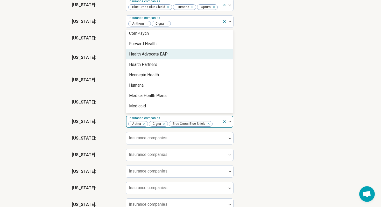
scroll to position [37, 0]
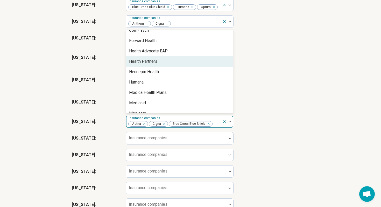
click at [164, 67] on div "Health Partners" at bounding box center [179, 61] width 107 height 10
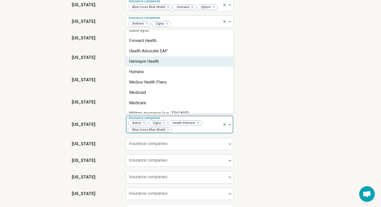
scroll to position [39, 0]
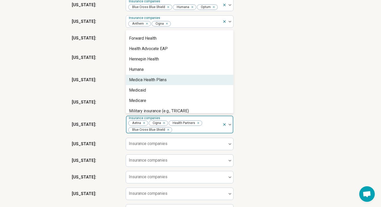
click at [175, 82] on div "Medica Health Plans" at bounding box center [179, 80] width 107 height 10
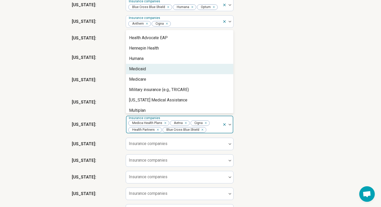
scroll to position [52, 0]
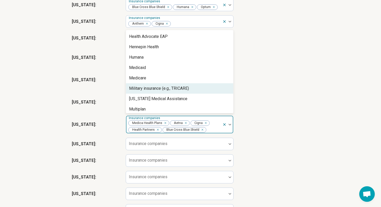
click at [180, 88] on div "Military insurance (e.g., TRICARE)" at bounding box center [159, 88] width 60 height 6
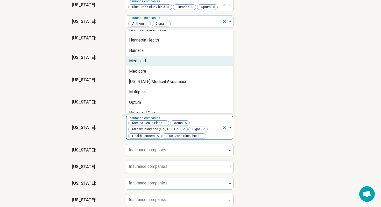
scroll to position [59, 0]
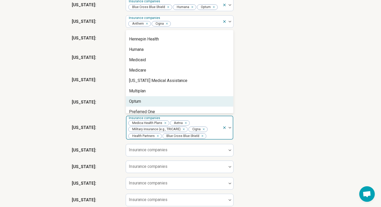
click at [171, 102] on div "Optum" at bounding box center [179, 101] width 107 height 10
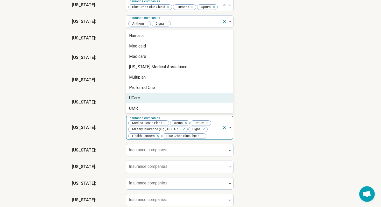
scroll to position [73, 0]
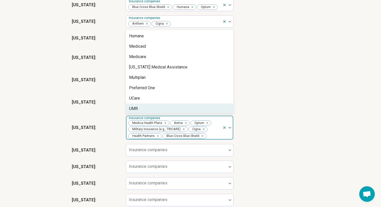
click at [169, 110] on div "UMR" at bounding box center [179, 108] width 107 height 10
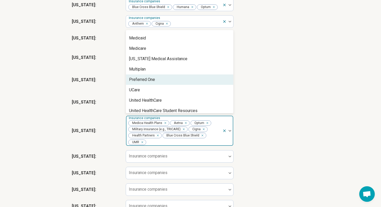
scroll to position [85, 0]
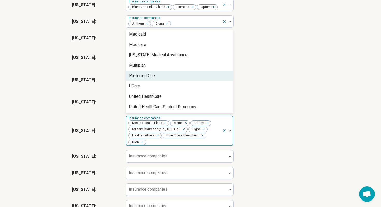
click at [256, 91] on div "[US_STATE] : Insurance companies Optum Aetna Cigna Blue Cross Blue Shield" at bounding box center [191, 80] width 238 height 22
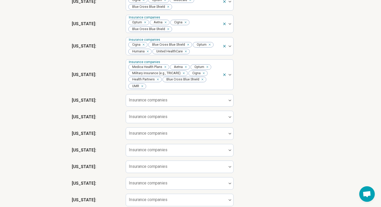
scroll to position [386, 0]
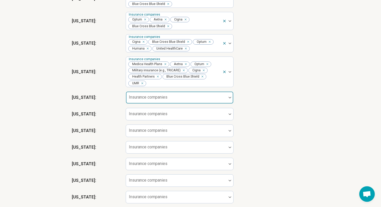
click at [228, 98] on div at bounding box center [230, 98] width 7 height 2
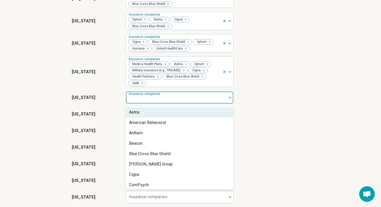
click at [192, 112] on div "Aetna" at bounding box center [179, 112] width 107 height 10
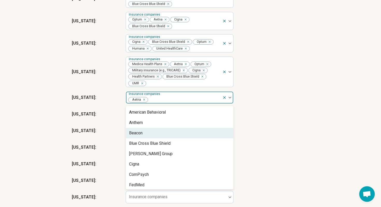
click at [186, 141] on div "Blue Cross Blue Shield" at bounding box center [179, 143] width 107 height 10
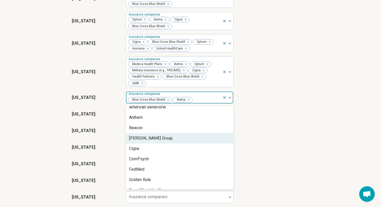
scroll to position [6, 0]
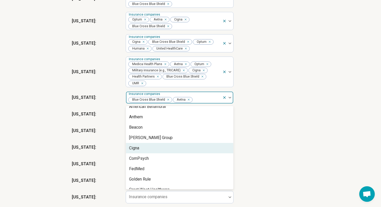
click at [185, 148] on div "Cigna" at bounding box center [179, 148] width 107 height 10
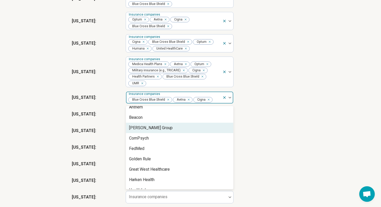
scroll to position [0, 0]
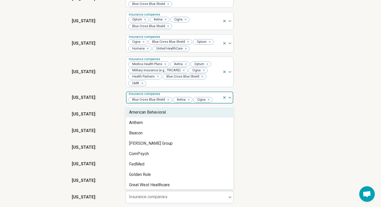
click at [282, 105] on div "[US_STATE] : option Cigna, selected. American Behavioral, 1 of 21. 21 results a…" at bounding box center [191, 97] width 238 height 17
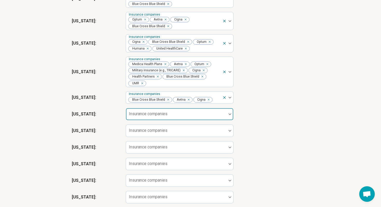
click at [229, 115] on img at bounding box center [230, 114] width 3 height 2
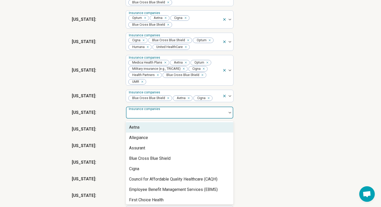
scroll to position [390, 0]
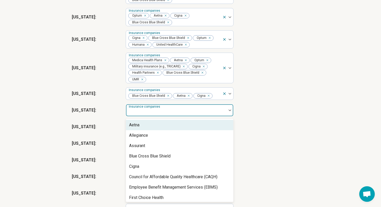
click at [208, 125] on div "Aetna" at bounding box center [179, 125] width 107 height 10
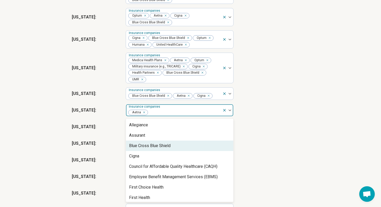
click at [203, 146] on div "Blue Cross Blue Shield" at bounding box center [179, 145] width 107 height 10
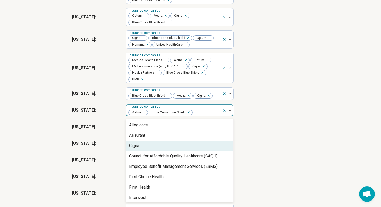
click at [200, 149] on div "Cigna" at bounding box center [179, 145] width 107 height 10
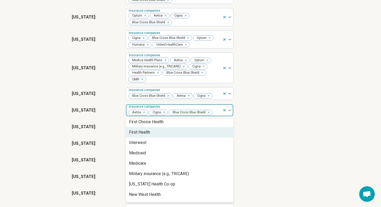
scroll to position [47, 0]
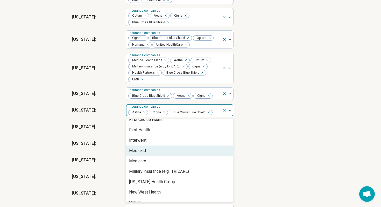
click at [193, 156] on div "Medicaid" at bounding box center [179, 150] width 107 height 10
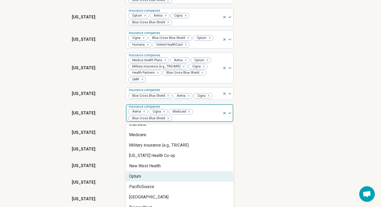
click at [185, 175] on div "Optum" at bounding box center [179, 176] width 107 height 10
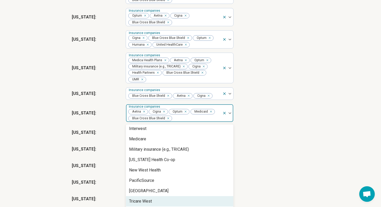
click at [172, 202] on div "Tricare West" at bounding box center [179, 201] width 107 height 10
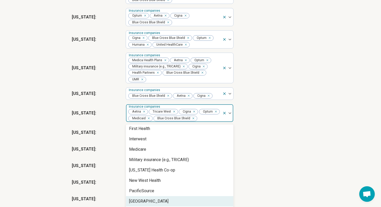
scroll to position [54, 0]
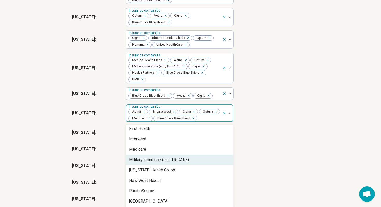
click at [260, 157] on div "[US_STATE] : Insurance companies" at bounding box center [191, 149] width 238 height 17
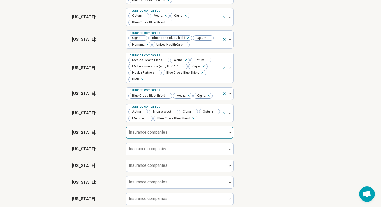
click at [221, 135] on div at bounding box center [176, 134] width 96 height 7
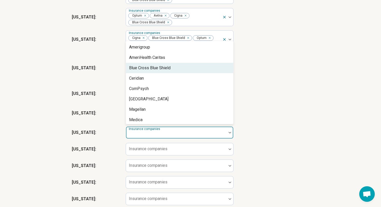
click at [200, 69] on div "Blue Cross Blue Shield" at bounding box center [179, 68] width 107 height 10
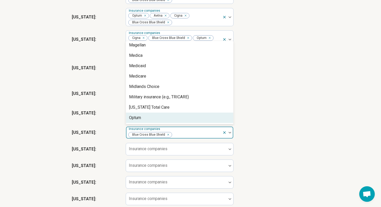
click at [162, 119] on div "Optum" at bounding box center [179, 117] width 107 height 10
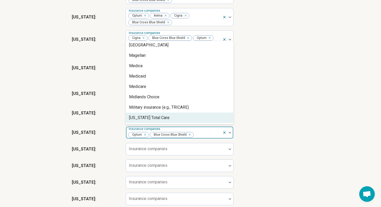
click at [268, 132] on div "[US_STATE] : option Optum, selected. [US_STATE] Total Care, 12 of 12. 12 result…" at bounding box center [191, 132] width 238 height 17
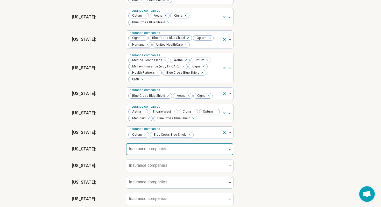
click at [229, 150] on div at bounding box center [230, 149] width 7 height 12
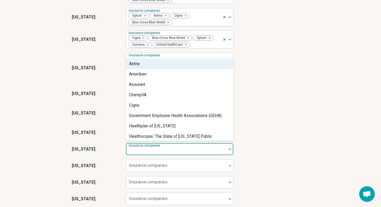
click at [187, 69] on div "Aetna" at bounding box center [179, 64] width 107 height 10
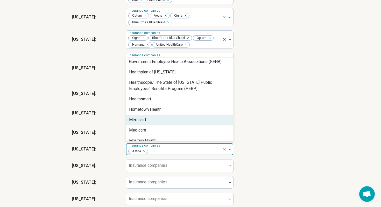
click at [172, 122] on div "Medicaid" at bounding box center [179, 120] width 107 height 10
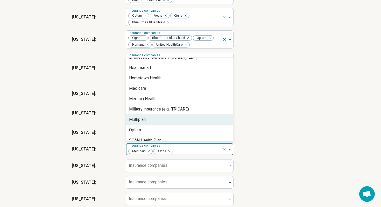
scroll to position [81, 0]
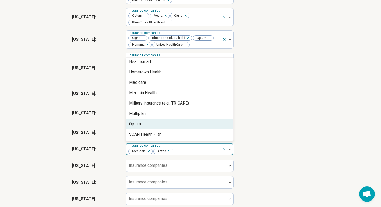
click at [171, 125] on div "Optum" at bounding box center [179, 124] width 107 height 10
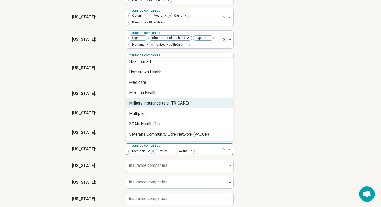
click at [176, 106] on div "Military insurance (e.g., TRICARE)" at bounding box center [159, 103] width 60 height 6
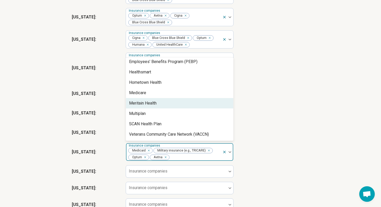
scroll to position [70, 0]
click at [263, 157] on div "[US_STATE] : option Military insurance (e.g., TRICARE), selected. Meritain Heal…" at bounding box center [191, 152] width 238 height 22
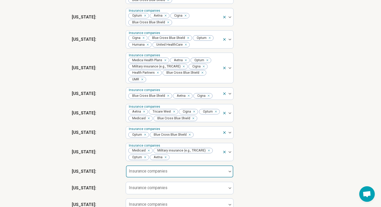
click at [228, 173] on div at bounding box center [230, 171] width 7 height 12
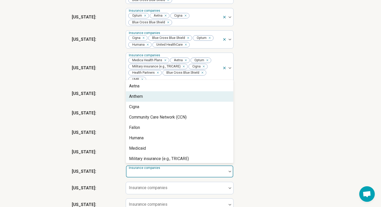
click at [195, 101] on div "Anthem" at bounding box center [179, 96] width 107 height 10
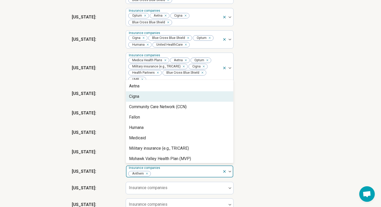
click at [193, 102] on div "Cigna" at bounding box center [179, 96] width 107 height 10
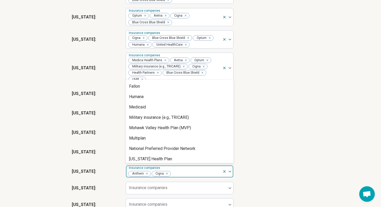
scroll to position [0, 0]
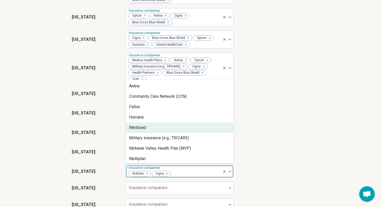
click at [188, 130] on div "Medicaid" at bounding box center [179, 127] width 107 height 10
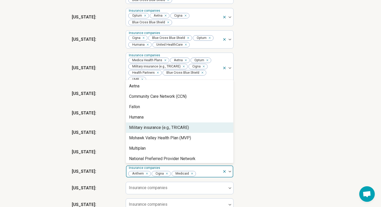
click at [289, 140] on div "[US_STATE] : Insurance companies Optum Blue Cross Blue Shield" at bounding box center [191, 132] width 238 height 17
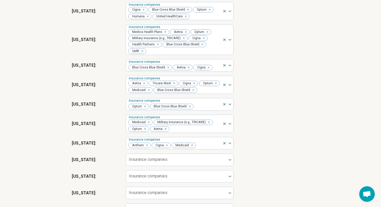
scroll to position [429, 0]
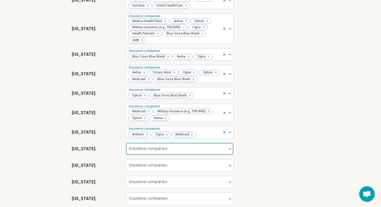
click at [225, 152] on div at bounding box center [176, 148] width 101 height 11
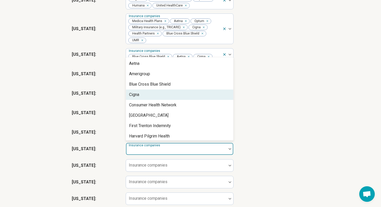
click at [173, 94] on div "Cigna" at bounding box center [179, 94] width 107 height 10
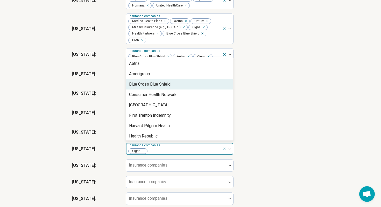
click at [173, 89] on div "Blue Cross Blue Shield" at bounding box center [179, 84] width 107 height 10
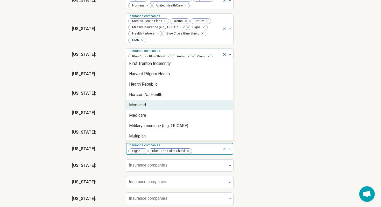
scroll to position [44, 0]
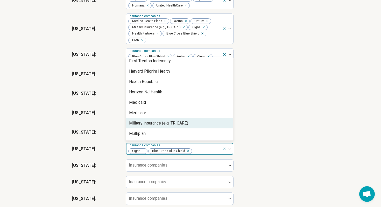
click at [179, 122] on div "Military insurance (e.g. TRICARE)" at bounding box center [179, 123] width 107 height 10
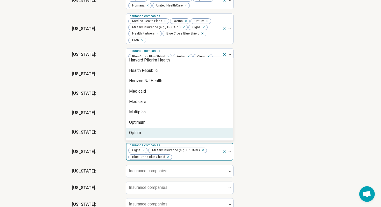
click at [174, 132] on div "Optum" at bounding box center [179, 133] width 107 height 10
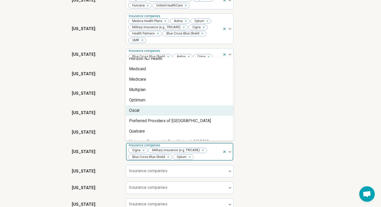
scroll to position [85, 0]
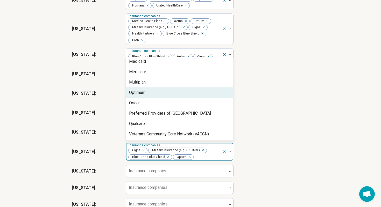
click at [269, 109] on div "[US_STATE] : Insurance companies Medicaid Military insurance (e.g., TRICARE) Op…" at bounding box center [191, 113] width 238 height 22
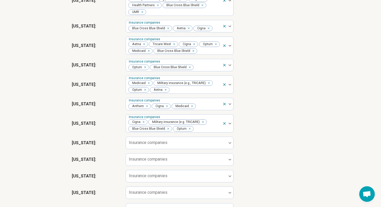
scroll to position [461, 0]
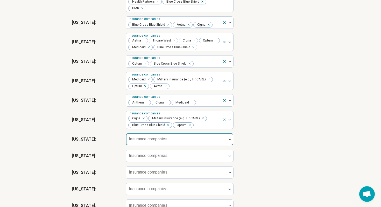
click at [230, 140] on div at bounding box center [230, 139] width 7 height 12
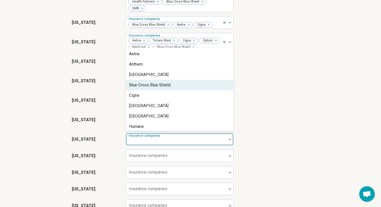
click at [200, 84] on div "Blue Cross Blue Shield" at bounding box center [179, 85] width 107 height 10
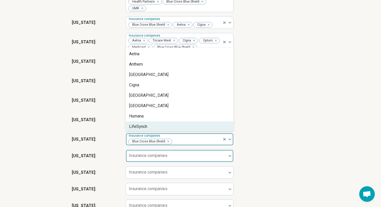
click at [181, 157] on div at bounding box center [176, 155] width 101 height 11
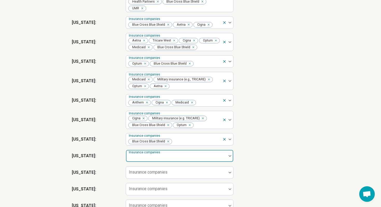
click at [228, 157] on div at bounding box center [230, 156] width 7 height 2
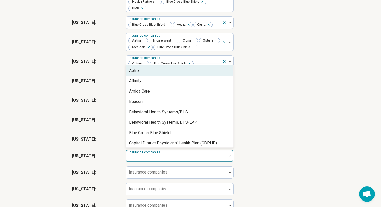
click at [154, 76] on div "Aetna" at bounding box center [179, 70] width 107 height 10
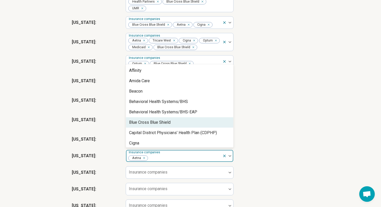
click at [149, 125] on div "Blue Cross Blue Shield" at bounding box center [149, 122] width 41 height 6
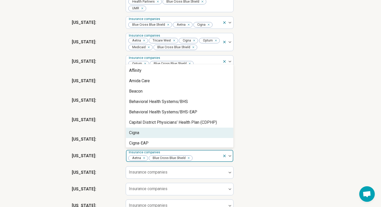
click at [144, 134] on div "Cigna" at bounding box center [179, 133] width 107 height 10
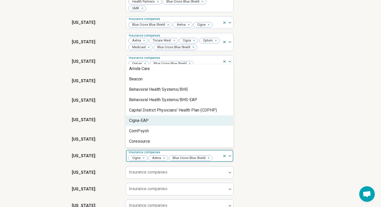
click at [144, 134] on div "ComPsych" at bounding box center [139, 131] width 20 height 6
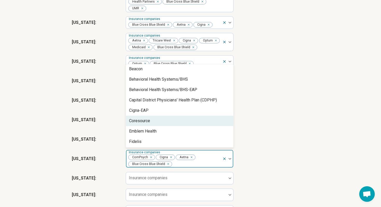
scroll to position [26, 0]
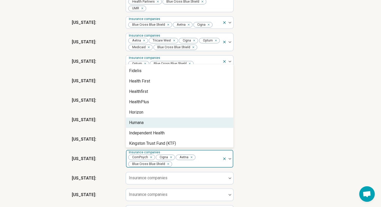
click at [153, 125] on div "Humana" at bounding box center [179, 122] width 107 height 10
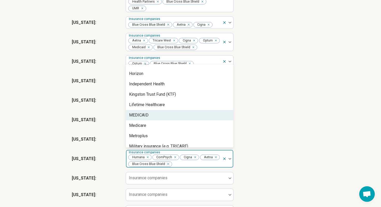
click at [152, 118] on div "MEDICAID" at bounding box center [179, 115] width 107 height 10
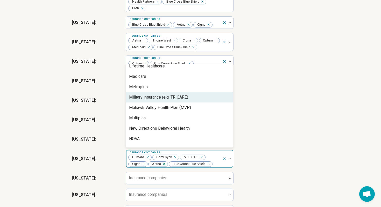
click at [155, 100] on div "Military insurance (e.g. TRICARE)" at bounding box center [158, 97] width 59 height 6
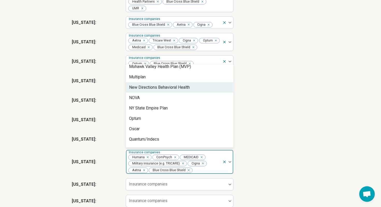
scroll to position [201, 0]
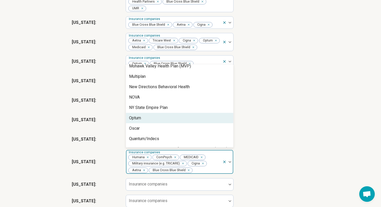
click at [152, 120] on div "Optum" at bounding box center [179, 118] width 107 height 10
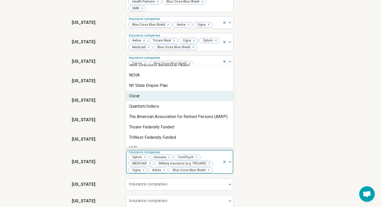
scroll to position [224, 0]
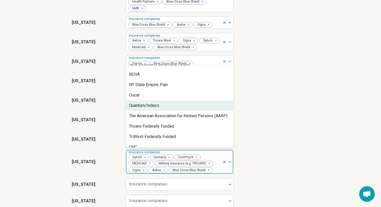
click at [277, 109] on div "[US_STATE] : Insurance companies Anthem Cigna Medicaid" at bounding box center [191, 100] width 238 height 17
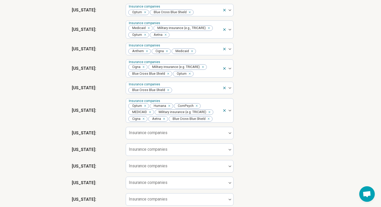
scroll to position [513, 0]
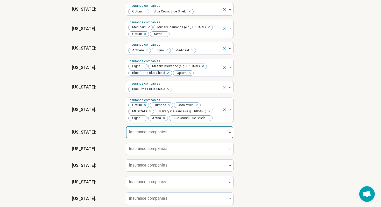
click at [229, 133] on img at bounding box center [230, 132] width 3 height 2
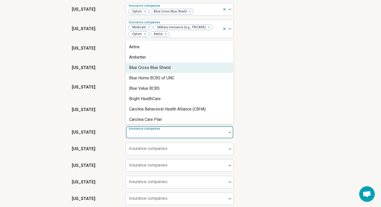
click at [160, 71] on div "Blue Cross Blue Shield" at bounding box center [149, 68] width 41 height 6
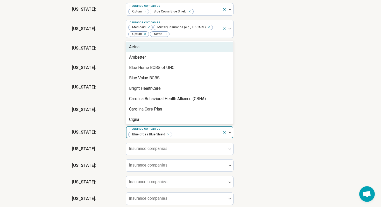
click at [158, 52] on div "Aetna" at bounding box center [179, 47] width 107 height 10
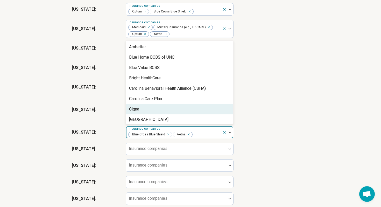
click at [152, 110] on div "Cigna" at bounding box center [179, 109] width 107 height 10
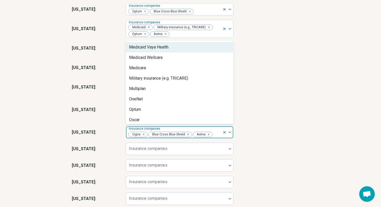
scroll to position [287, 0]
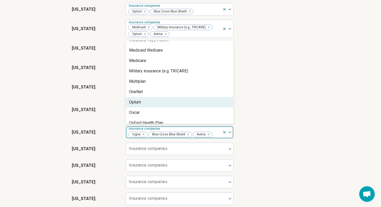
click at [152, 107] on div "Optum" at bounding box center [179, 102] width 107 height 10
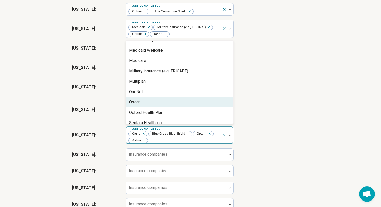
click at [299, 146] on div "[US_STATE] : option Optum, selected. Oscar, 34 of 40. 40 results available. Use…" at bounding box center [191, 135] width 238 height 22
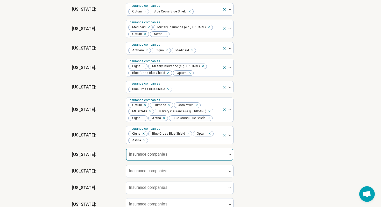
click at [228, 155] on div at bounding box center [230, 155] width 7 height 2
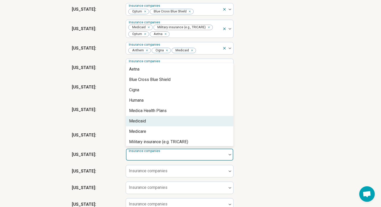
click at [206, 126] on div "Medicaid" at bounding box center [179, 121] width 107 height 10
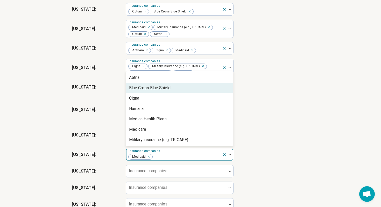
click at [201, 93] on div "Blue Cross Blue Shield" at bounding box center [179, 88] width 107 height 10
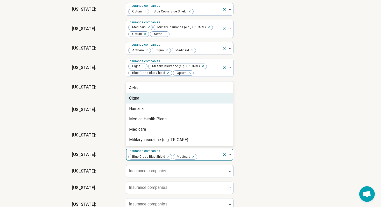
click at [197, 102] on div "Cigna" at bounding box center [179, 98] width 107 height 10
click at [192, 102] on div "Aetna" at bounding box center [179, 98] width 107 height 10
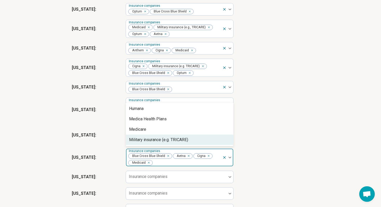
click at [186, 143] on div "Military insurance (e.g. TRICARE)" at bounding box center [158, 140] width 59 height 6
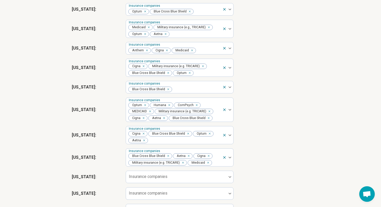
click at [249, 130] on div "[US_STATE] : Insurance companies Cigna Blue Cross Blue Shield Optum Aetna" at bounding box center [191, 135] width 238 height 22
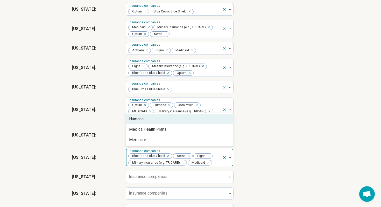
click at [229, 160] on div at bounding box center [227, 158] width 11 height 18
click at [216, 123] on div "Humana" at bounding box center [179, 119] width 107 height 10
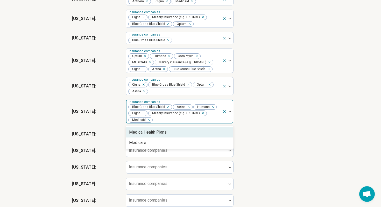
scroll to position [562, 0]
click at [252, 149] on div "[US_STATE] : Insurance companies" at bounding box center [191, 150] width 238 height 17
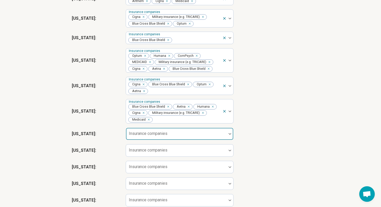
click at [229, 135] on img at bounding box center [230, 134] width 3 height 2
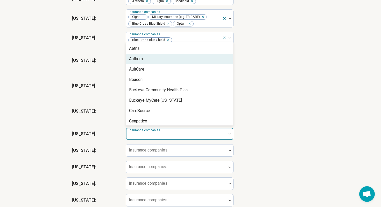
click at [194, 63] on div "Anthem" at bounding box center [179, 59] width 107 height 10
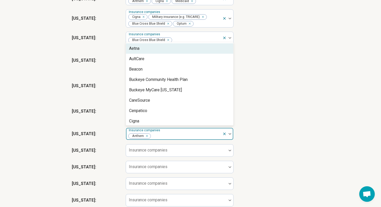
click at [192, 54] on div "Aetna" at bounding box center [179, 48] width 107 height 10
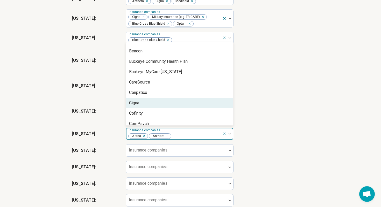
click at [175, 108] on div "Cigna" at bounding box center [179, 103] width 107 height 10
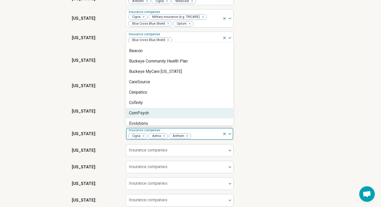
click at [173, 114] on div "ComPsych" at bounding box center [179, 113] width 107 height 10
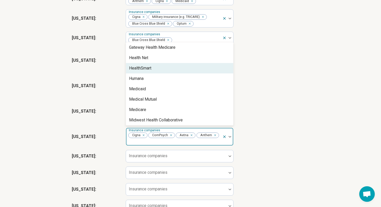
scroll to position [93, 0]
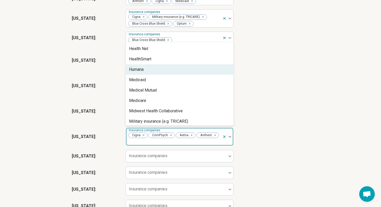
click at [172, 75] on div "Humana" at bounding box center [179, 69] width 107 height 10
click at [172, 75] on div "Medicaid" at bounding box center [179, 69] width 107 height 10
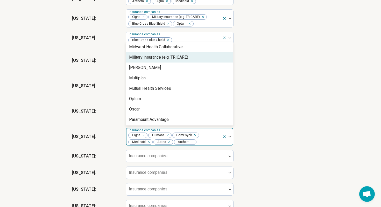
scroll to position [137, 0]
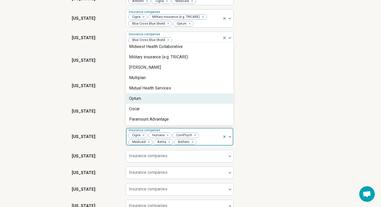
click at [163, 102] on div "Optum" at bounding box center [179, 98] width 107 height 10
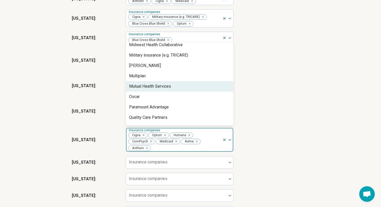
scroll to position [158, 0]
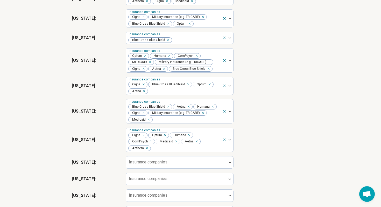
click at [278, 90] on div "[US_STATE] : Insurance companies Cigna Blue Cross Blue Shield Optum Aetna" at bounding box center [191, 86] width 238 height 22
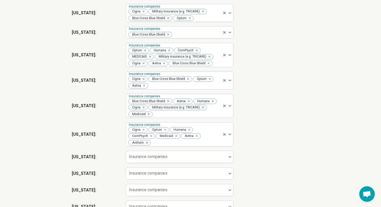
scroll to position [570, 0]
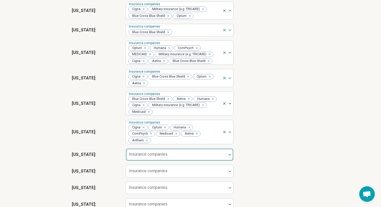
click at [186, 157] on div at bounding box center [176, 154] width 101 height 11
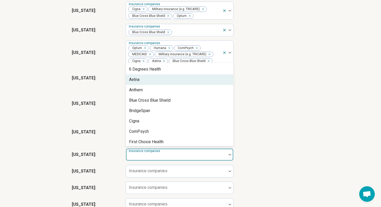
click at [174, 85] on div "Aetna" at bounding box center [179, 79] width 107 height 10
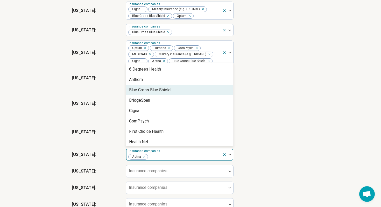
click at [173, 93] on div "Blue Cross Blue Shield" at bounding box center [179, 90] width 107 height 10
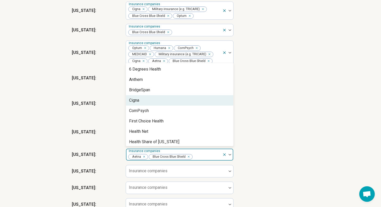
click at [171, 104] on div "Cigna" at bounding box center [179, 100] width 107 height 10
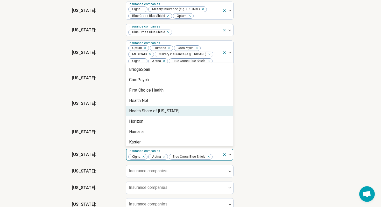
scroll to position [21, 0]
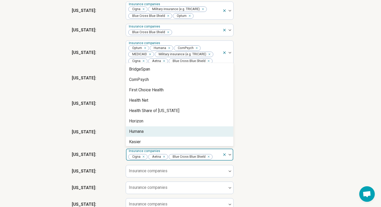
click at [166, 133] on div "Humana" at bounding box center [179, 131] width 107 height 10
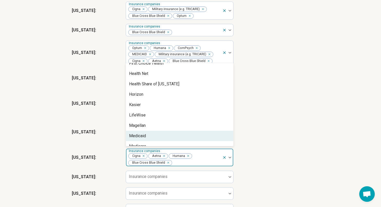
click at [164, 139] on div "Medicaid" at bounding box center [179, 136] width 107 height 10
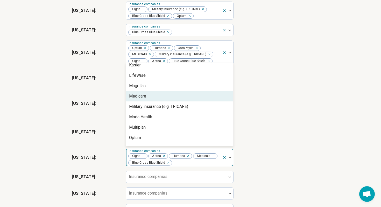
scroll to position [91, 0]
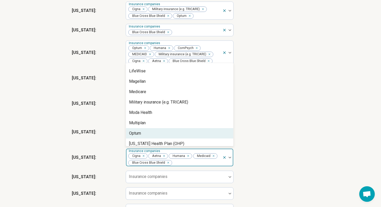
click at [163, 135] on div "Optum" at bounding box center [179, 133] width 107 height 10
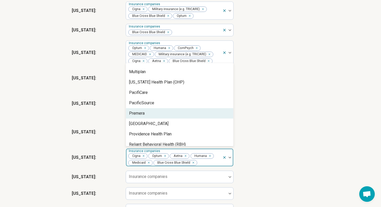
scroll to position [147, 0]
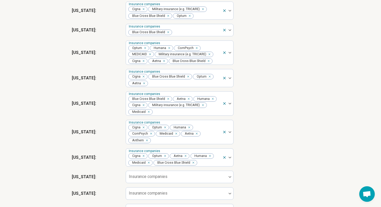
click at [268, 116] on div "[US_STATE] : Insurance companies Blue Cross Blue Shield Aetna Humana Cigna Mili…" at bounding box center [191, 103] width 238 height 29
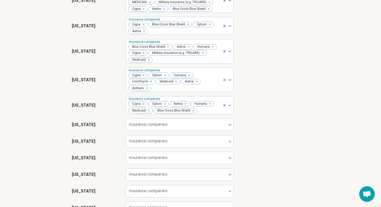
scroll to position [626, 0]
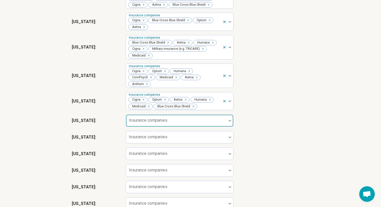
click at [227, 121] on div at bounding box center [230, 121] width 7 height 2
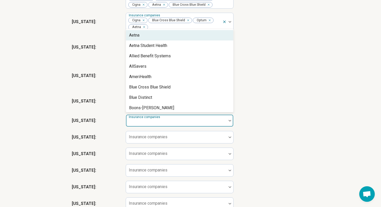
click at [211, 39] on div "Aetna" at bounding box center [179, 35] width 107 height 10
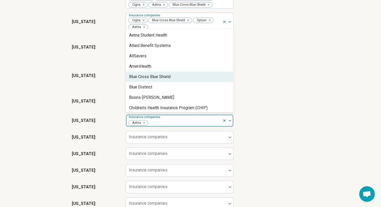
click at [201, 77] on div "Blue Cross Blue Shield" at bounding box center [179, 77] width 107 height 10
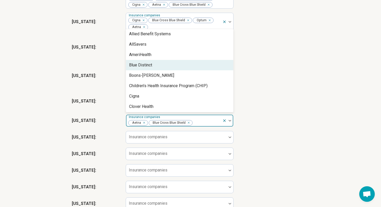
scroll to position [12, 0]
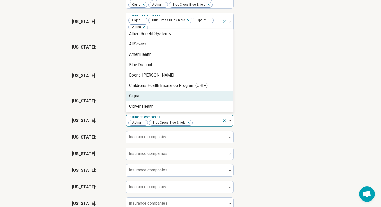
click at [195, 100] on div "Cigna" at bounding box center [179, 96] width 107 height 10
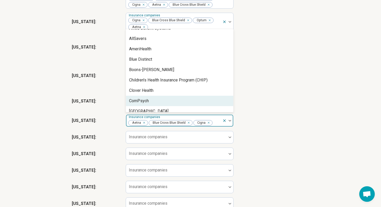
click at [194, 105] on div "ComPsych" at bounding box center [179, 101] width 107 height 10
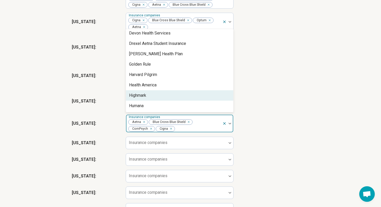
scroll to position [96, 0]
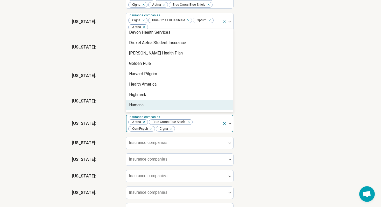
click at [190, 110] on div "Humana" at bounding box center [179, 105] width 107 height 10
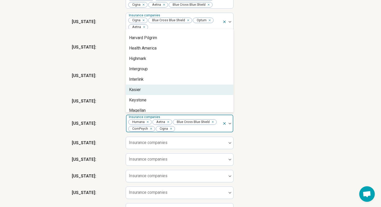
scroll to position [133, 0]
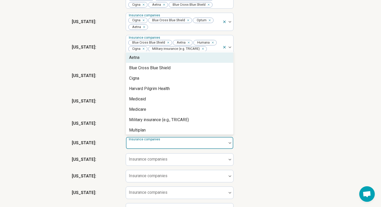
click at [194, 147] on div at bounding box center [176, 144] width 96 height 7
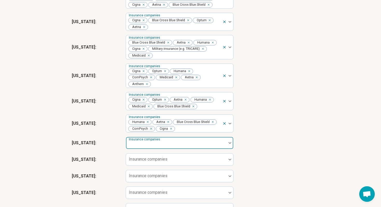
click at [216, 148] on div at bounding box center [176, 144] width 96 height 7
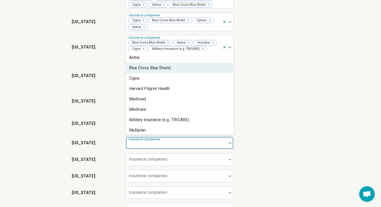
click at [173, 73] on div "Blue Cross Blue Shield" at bounding box center [179, 68] width 107 height 10
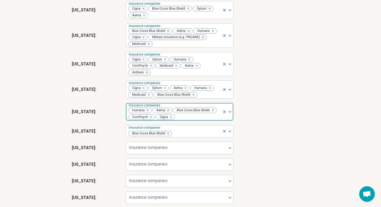
scroll to position [639, 0]
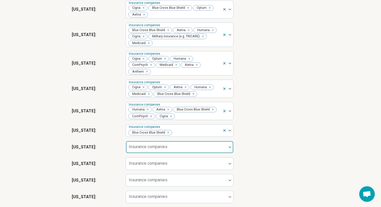
click at [151, 149] on label "Insurance companies" at bounding box center [148, 146] width 39 height 5
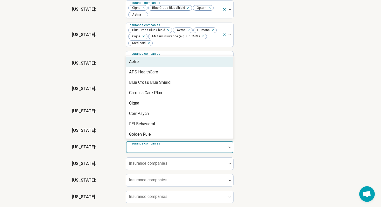
click at [218, 151] on div at bounding box center [176, 148] width 96 height 7
click at [179, 67] on div "Aetna" at bounding box center [179, 61] width 107 height 10
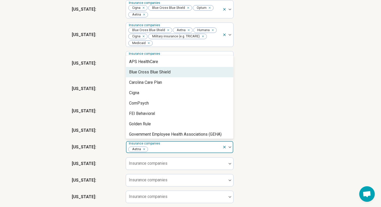
click at [179, 77] on div "Blue Cross Blue Shield" at bounding box center [179, 72] width 107 height 10
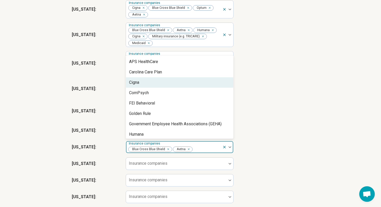
click at [178, 85] on div "Cigna" at bounding box center [179, 82] width 107 height 10
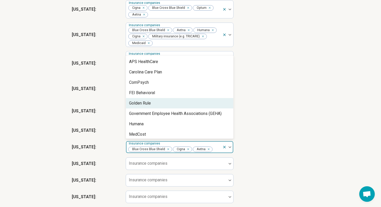
scroll to position [1, 0]
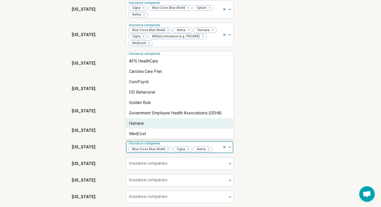
click at [164, 125] on div "Humana" at bounding box center [179, 123] width 107 height 10
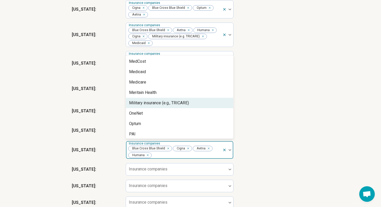
scroll to position [64, 0]
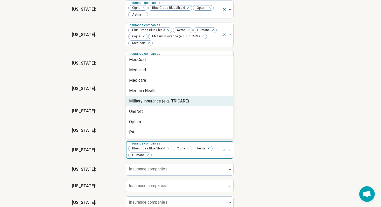
click at [164, 125] on div "Optum" at bounding box center [179, 122] width 107 height 10
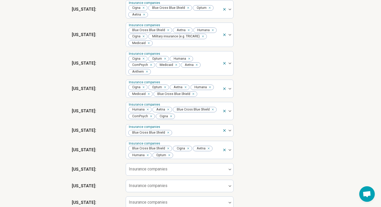
click at [271, 131] on div "[US_STATE] : Insurance companies Blue Cross Blue Shield" at bounding box center [191, 130] width 238 height 17
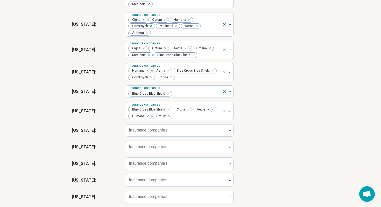
scroll to position [678, 0]
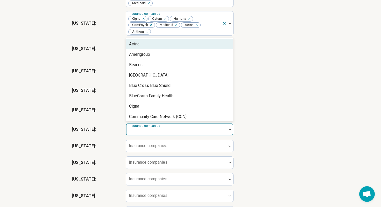
click at [229, 133] on div at bounding box center [230, 129] width 7 height 12
click at [180, 49] on div "Aetna" at bounding box center [179, 44] width 107 height 10
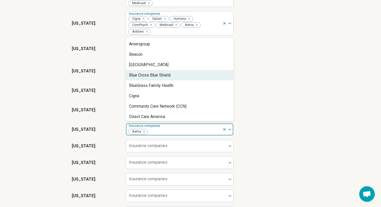
click at [177, 80] on div "Blue Cross Blue Shield" at bounding box center [179, 75] width 107 height 10
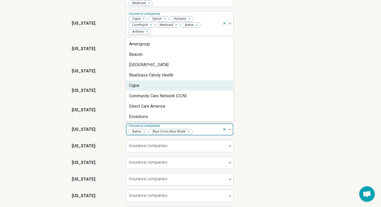
click at [173, 88] on div "Cigna" at bounding box center [179, 85] width 107 height 10
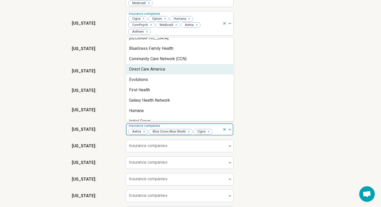
scroll to position [29, 0]
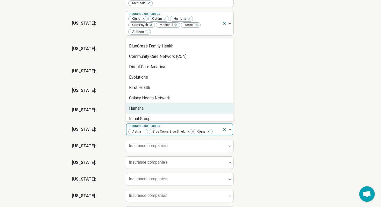
click at [166, 109] on div "Humana" at bounding box center [179, 108] width 107 height 10
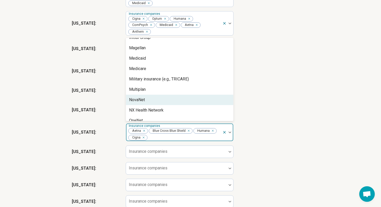
scroll to position [116, 0]
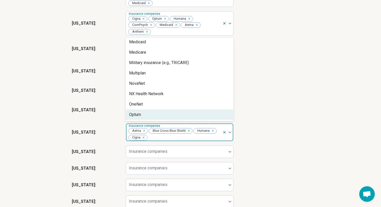
click at [160, 119] on div "Optum" at bounding box center [179, 114] width 107 height 10
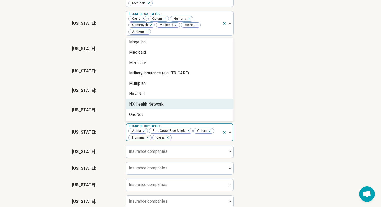
scroll to position [106, 0]
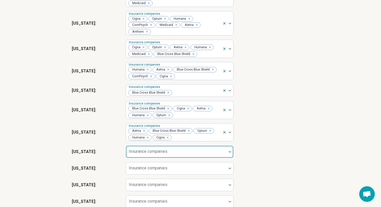
click at [209, 156] on div at bounding box center [176, 153] width 96 height 7
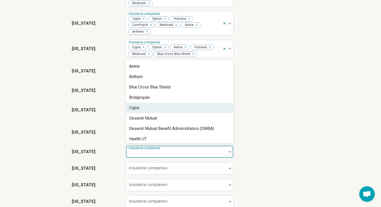
click at [203, 113] on div "Cigna" at bounding box center [179, 108] width 107 height 10
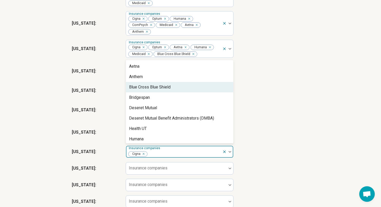
click at [200, 92] on div "Blue Cross Blue Shield" at bounding box center [179, 87] width 107 height 10
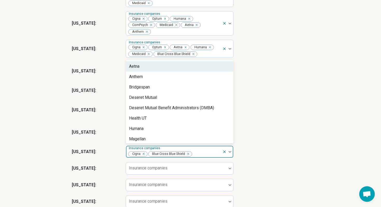
click at [193, 72] on div "Aetna" at bounding box center [179, 66] width 107 height 10
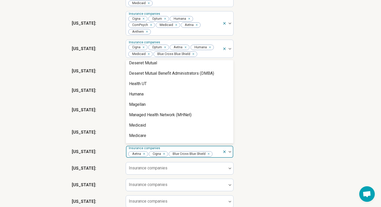
scroll to position [26, 0]
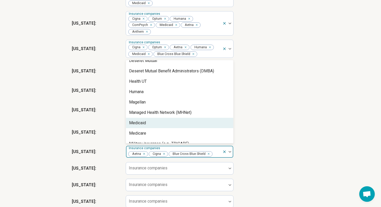
click at [169, 128] on div "Medicaid" at bounding box center [179, 123] width 107 height 10
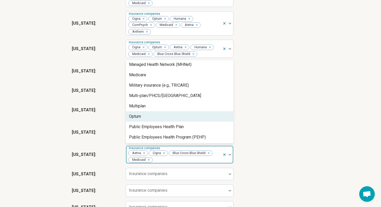
click at [168, 122] on div "Optum" at bounding box center [179, 116] width 107 height 10
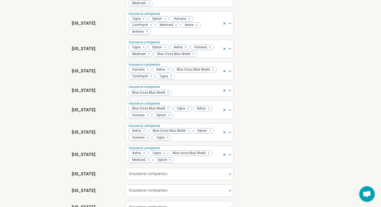
click at [278, 121] on div "[US_STATE] : Insurance companies Blue Cross Blue Shield Cigna Aetna Humana Optum" at bounding box center [191, 110] width 238 height 22
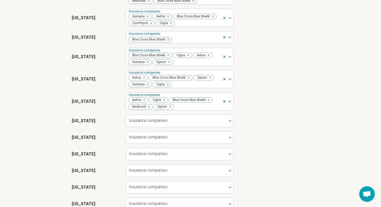
scroll to position [732, 0]
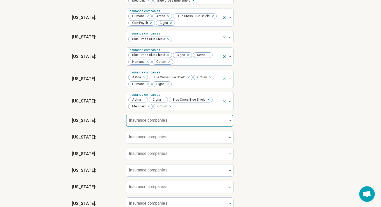
click at [227, 126] on div at bounding box center [230, 121] width 7 height 12
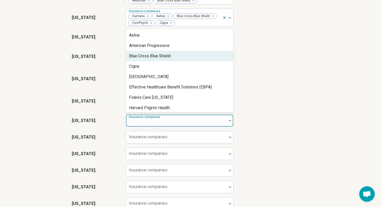
click at [189, 61] on div "Blue Cross Blue Shield" at bounding box center [179, 56] width 107 height 10
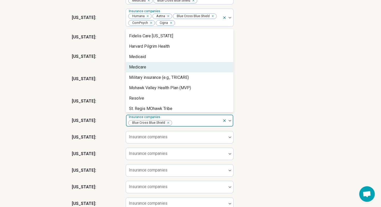
scroll to position [45, 0]
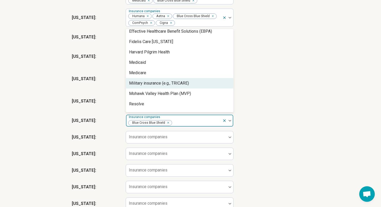
click at [183, 86] on div "Military insurance (e.g., TRICARE)" at bounding box center [159, 83] width 60 height 6
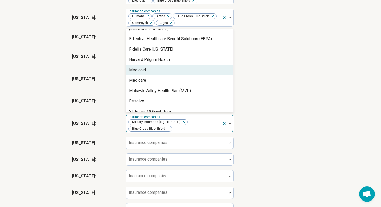
scroll to position [0, 0]
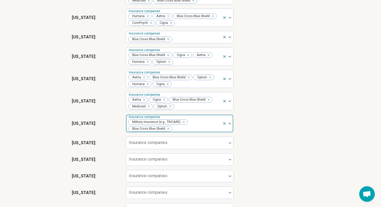
click at [231, 124] on div at bounding box center [230, 124] width 7 height 2
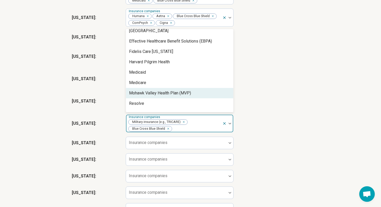
scroll to position [44, 0]
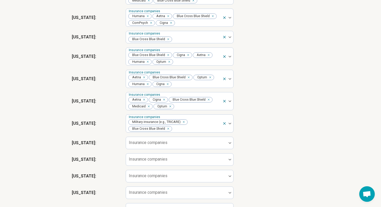
click at [264, 90] on div "[US_STATE] : Insurance companies Aetna Blue Cross Blue Shield Optum Humana Cigna" at bounding box center [191, 79] width 238 height 22
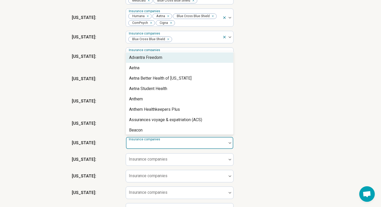
click at [230, 144] on img at bounding box center [230, 143] width 3 height 2
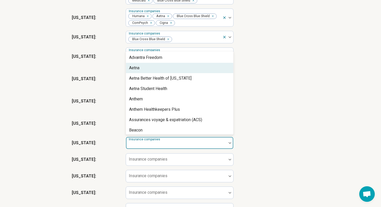
click at [202, 73] on div "Aetna" at bounding box center [179, 68] width 107 height 10
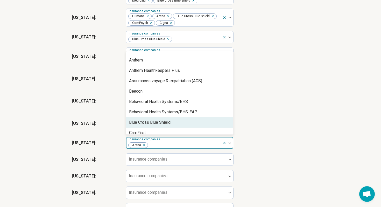
click at [183, 124] on div "Blue Cross Blue Shield" at bounding box center [179, 122] width 107 height 10
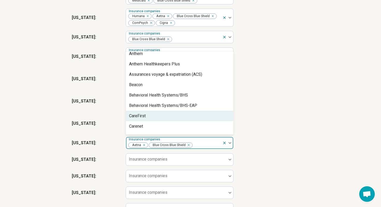
scroll to position [37, 0]
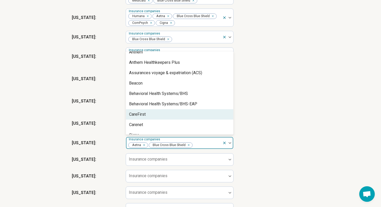
click at [183, 119] on div "CareFirst" at bounding box center [179, 114] width 107 height 10
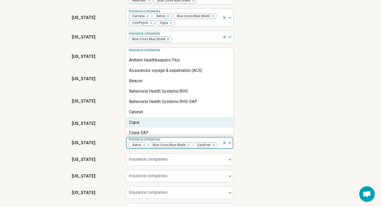
click at [180, 126] on div "Cigna" at bounding box center [179, 122] width 107 height 10
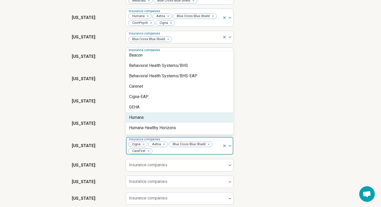
click at [180, 123] on div "Humana" at bounding box center [179, 117] width 107 height 10
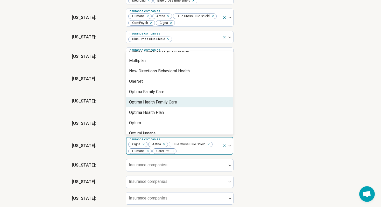
scroll to position [204, 0]
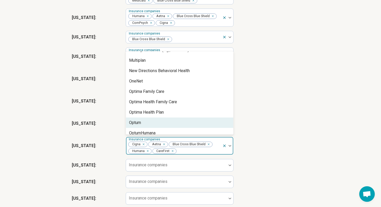
click at [180, 126] on div "Optum" at bounding box center [179, 122] width 107 height 10
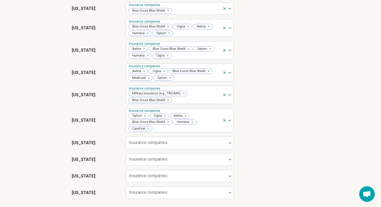
scroll to position [775, 0]
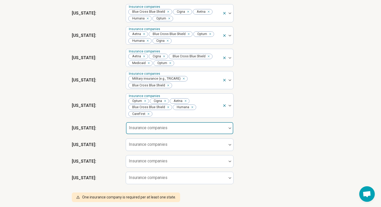
click at [213, 134] on div at bounding box center [176, 129] width 96 height 7
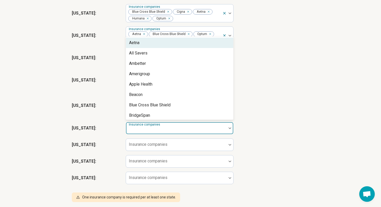
click at [191, 48] on div "Aetna" at bounding box center [179, 43] width 107 height 10
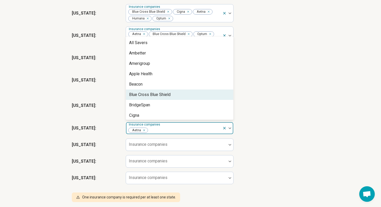
click at [184, 99] on div "Blue Cross Blue Shield" at bounding box center [179, 94] width 107 height 10
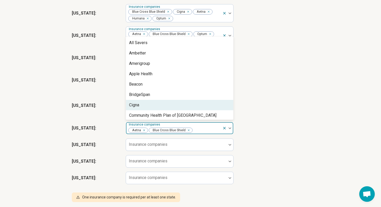
click at [182, 109] on div "Cigna" at bounding box center [179, 105] width 107 height 10
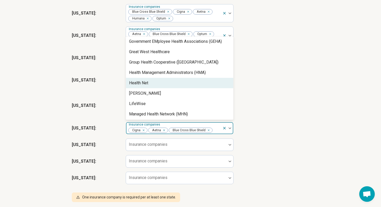
scroll to position [106, 0]
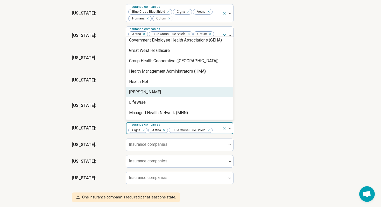
click at [179, 97] on div "[PERSON_NAME]" at bounding box center [179, 92] width 107 height 10
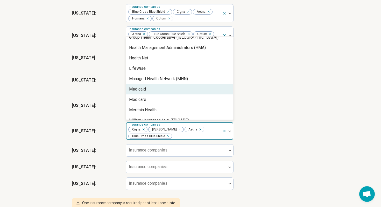
click at [178, 94] on div "Medicaid" at bounding box center [179, 89] width 107 height 10
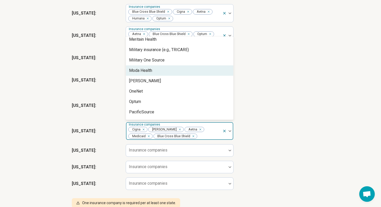
scroll to position [192, 0]
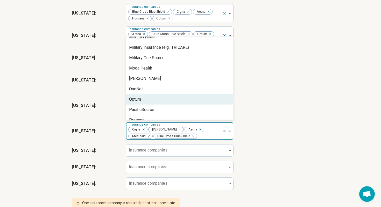
click at [174, 104] on div "Optum" at bounding box center [179, 99] width 107 height 10
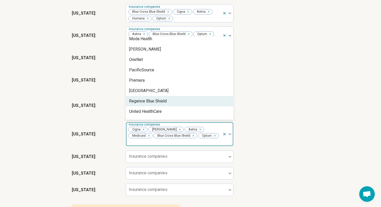
scroll to position [230, 0]
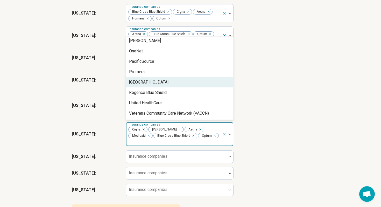
click at [260, 90] on div "[US_STATE] : Insurance companies Military insurance (e.g., TRICARE) Blue Cross …" at bounding box center [191, 80] width 238 height 22
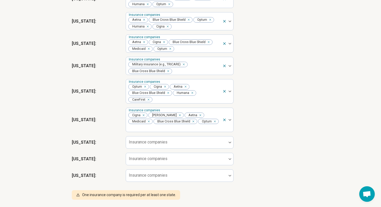
scroll to position [790, 0]
click at [207, 140] on div at bounding box center [176, 141] width 101 height 11
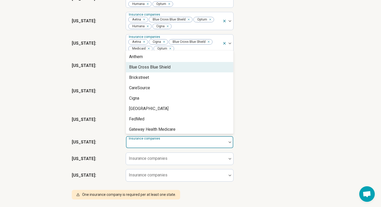
click at [187, 70] on div "Blue Cross Blue Shield" at bounding box center [179, 67] width 107 height 10
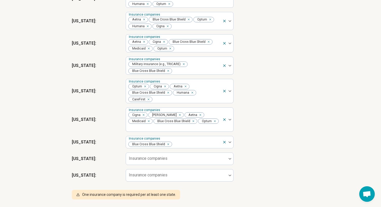
click at [265, 135] on div "[US_STATE] : Insurance companies Blue Cross Blue Shield" at bounding box center [191, 142] width 238 height 17
click at [229, 160] on div at bounding box center [230, 159] width 7 height 12
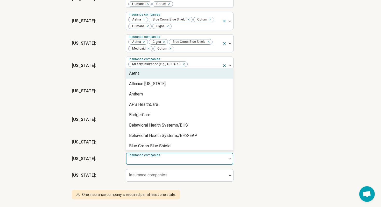
click at [195, 77] on div "Aetna" at bounding box center [179, 73] width 107 height 10
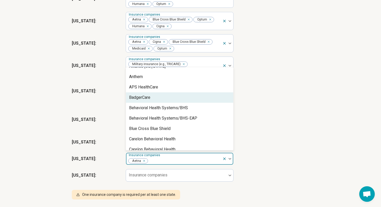
scroll to position [8, 0]
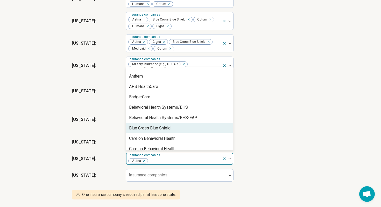
click at [191, 126] on div "Blue Cross Blue Shield" at bounding box center [179, 128] width 107 height 10
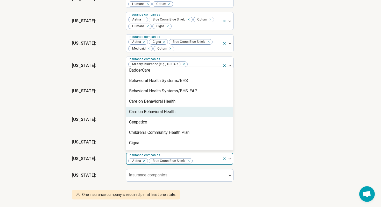
scroll to position [35, 0]
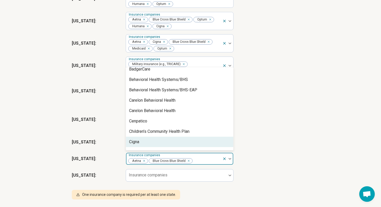
click at [176, 142] on div "Cigna" at bounding box center [179, 142] width 107 height 10
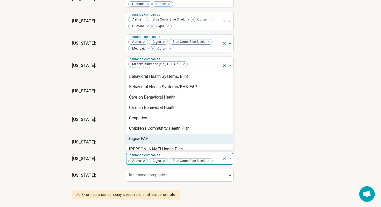
scroll to position [50, 0]
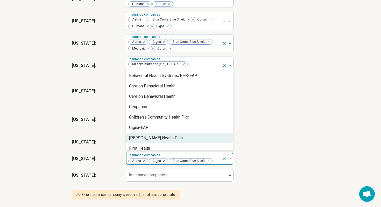
click at [179, 137] on div "[PERSON_NAME] Health Plan" at bounding box center [179, 138] width 107 height 10
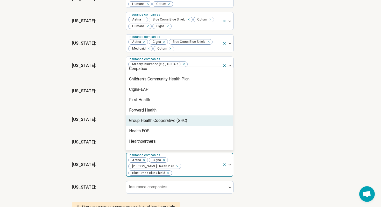
scroll to position [91, 0]
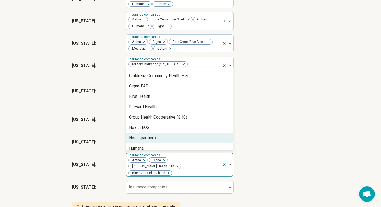
click at [179, 138] on div "Healthpartners" at bounding box center [179, 138] width 107 height 10
click at [179, 138] on div "Humana" at bounding box center [179, 137] width 107 height 10
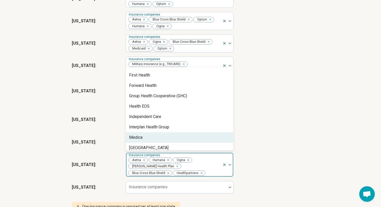
scroll to position [117, 0]
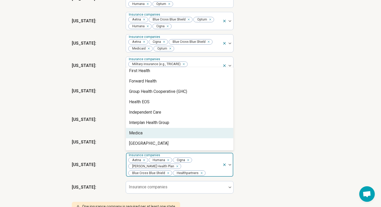
click at [180, 131] on div "Medica" at bounding box center [179, 133] width 107 height 10
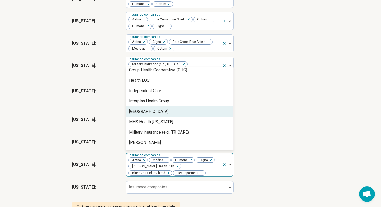
scroll to position [143, 0]
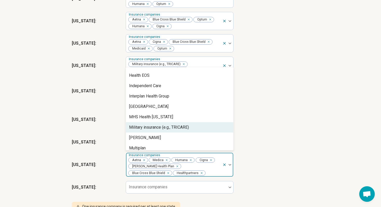
click at [180, 130] on div "Military insurance (e.g., TRICARE)" at bounding box center [159, 127] width 60 height 6
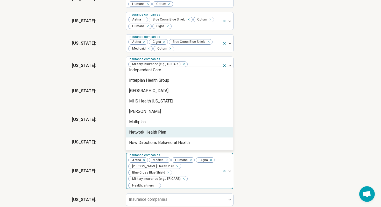
click at [180, 130] on div "Network Health Plan" at bounding box center [179, 132] width 107 height 10
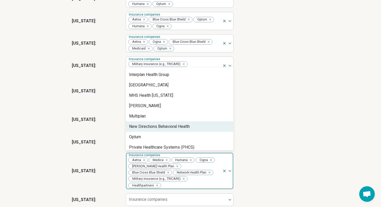
scroll to position [165, 0]
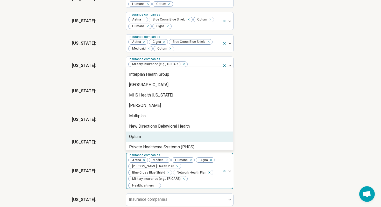
click at [176, 136] on div "Optum" at bounding box center [179, 136] width 107 height 10
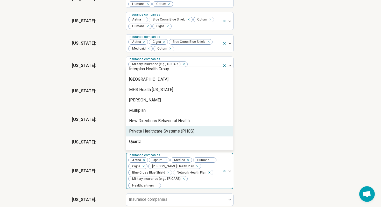
scroll to position [171, 0]
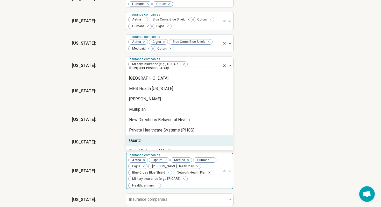
click at [173, 138] on div "Quartz" at bounding box center [179, 140] width 107 height 10
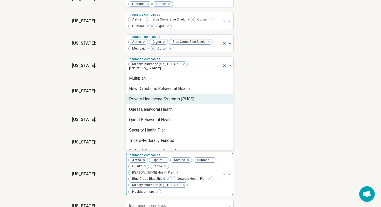
scroll to position [204, 0]
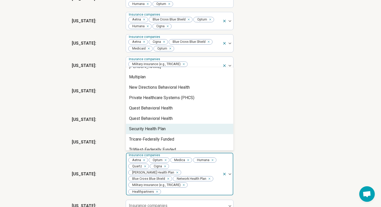
click at [187, 130] on div "Security Health Plan" at bounding box center [179, 129] width 107 height 10
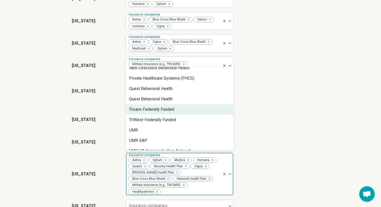
scroll to position [225, 0]
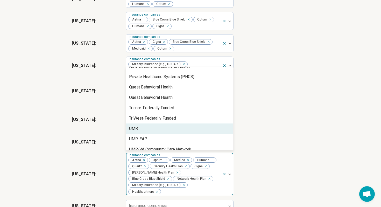
click at [187, 128] on div "UMR" at bounding box center [179, 128] width 107 height 10
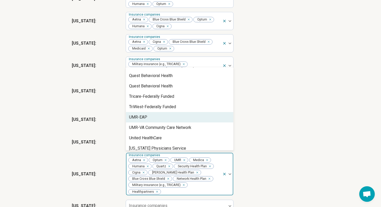
scroll to position [241, 0]
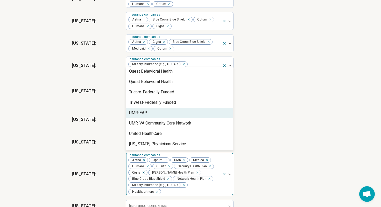
click at [261, 127] on div "[US_STATE] : Insurance companies Cigna [PERSON_NAME] Aetna Medicaid Blue Cross …" at bounding box center [191, 119] width 238 height 29
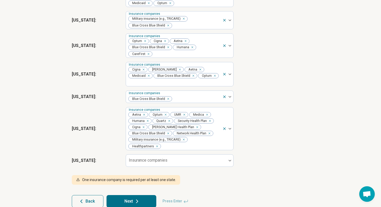
scroll to position [836, 0]
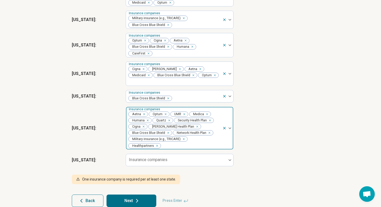
click at [230, 128] on img at bounding box center [230, 128] width 3 height 2
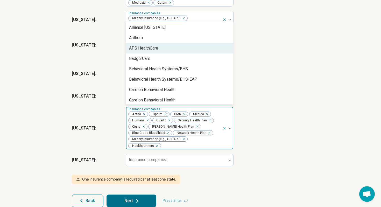
scroll to position [2, 0]
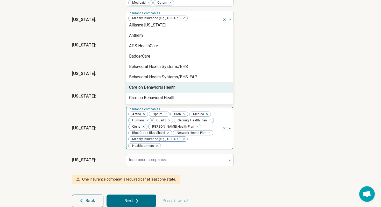
click at [195, 84] on div "Carelon Behavioral Health" at bounding box center [179, 87] width 107 height 10
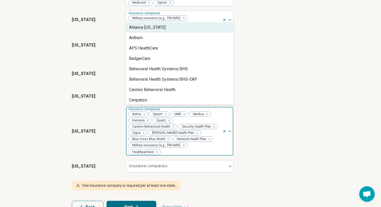
click at [229, 132] on img at bounding box center [230, 131] width 3 height 2
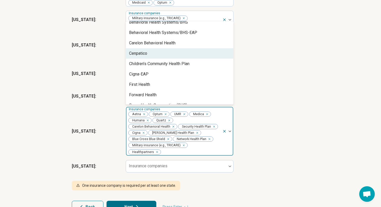
scroll to position [47, 0]
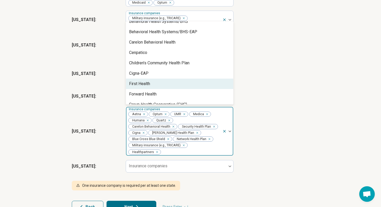
click at [194, 80] on div "First Health" at bounding box center [179, 84] width 107 height 10
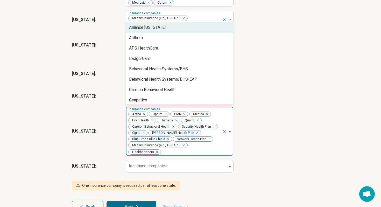
click at [230, 131] on img at bounding box center [230, 131] width 3 height 2
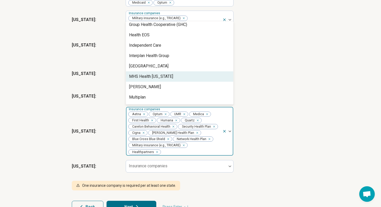
scroll to position [117, 0]
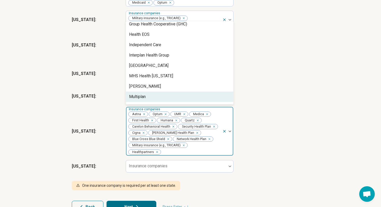
click at [197, 96] on div "Multiplan" at bounding box center [179, 96] width 107 height 10
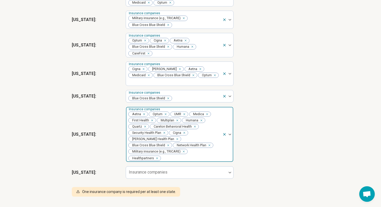
scroll to position [842, 0]
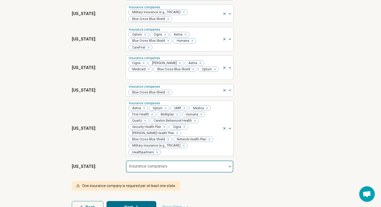
click at [222, 168] on div at bounding box center [176, 168] width 96 height 7
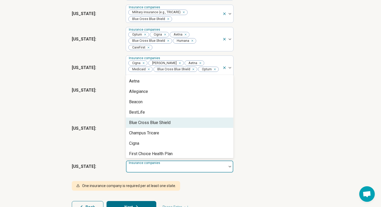
click at [210, 128] on div "Blue Cross Blue Shield" at bounding box center [179, 122] width 107 height 10
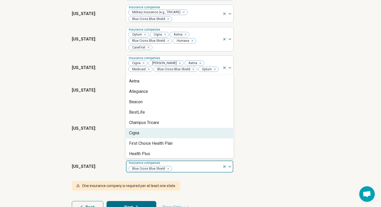
click at [201, 132] on div "Cigna" at bounding box center [179, 133] width 107 height 10
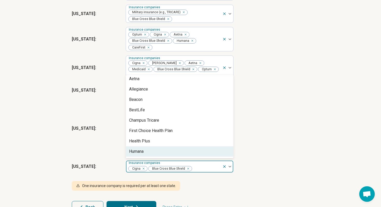
click at [194, 149] on div "Humana" at bounding box center [179, 151] width 107 height 10
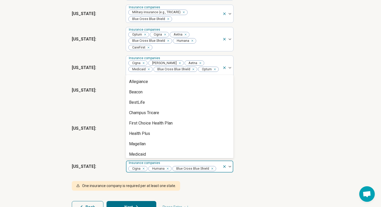
scroll to position [0, 0]
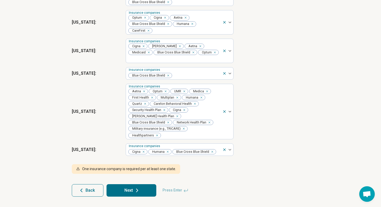
click at [138, 188] on icon at bounding box center [137, 190] width 6 height 6
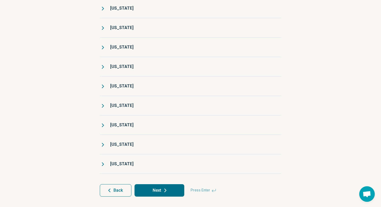
scroll to position [645, 0]
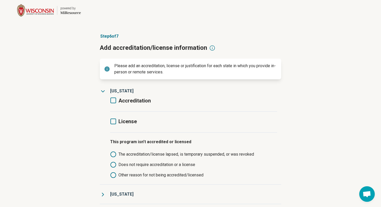
scroll to position [3, 0]
click at [114, 100] on icon at bounding box center [113, 100] width 6 height 6
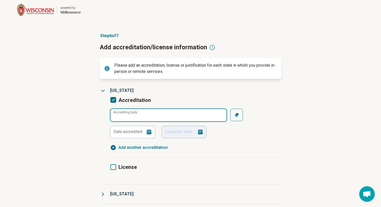
click at [157, 114] on input "Accrediting body" at bounding box center [168, 115] width 116 height 12
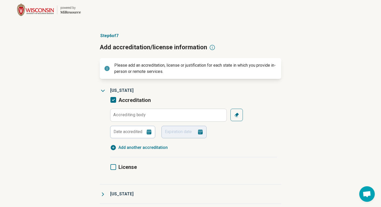
click at [237, 115] on icon "button" at bounding box center [237, 115] width 4 height 4
click at [203, 100] on div "Accreditation Accrediting body Date accredited Expiration date Clear Add anothe…" at bounding box center [193, 126] width 167 height 61
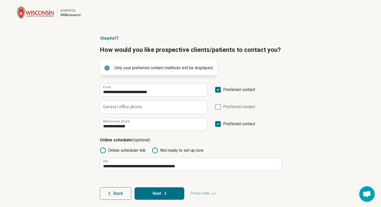
click at [163, 193] on icon at bounding box center [165, 193] width 6 height 6
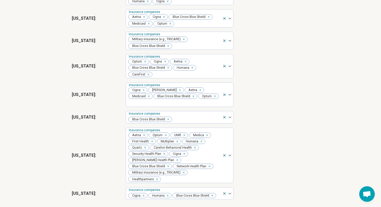
scroll to position [845, 0]
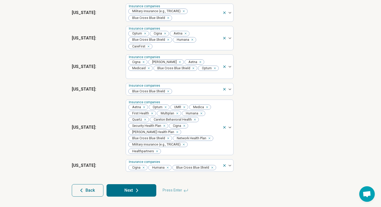
click at [134, 190] on icon at bounding box center [137, 190] width 6 height 6
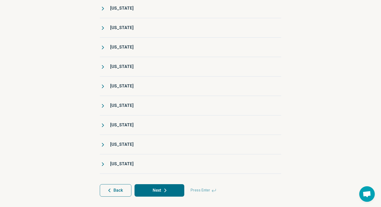
scroll to position [0, 0]
